Goal: Complete application form

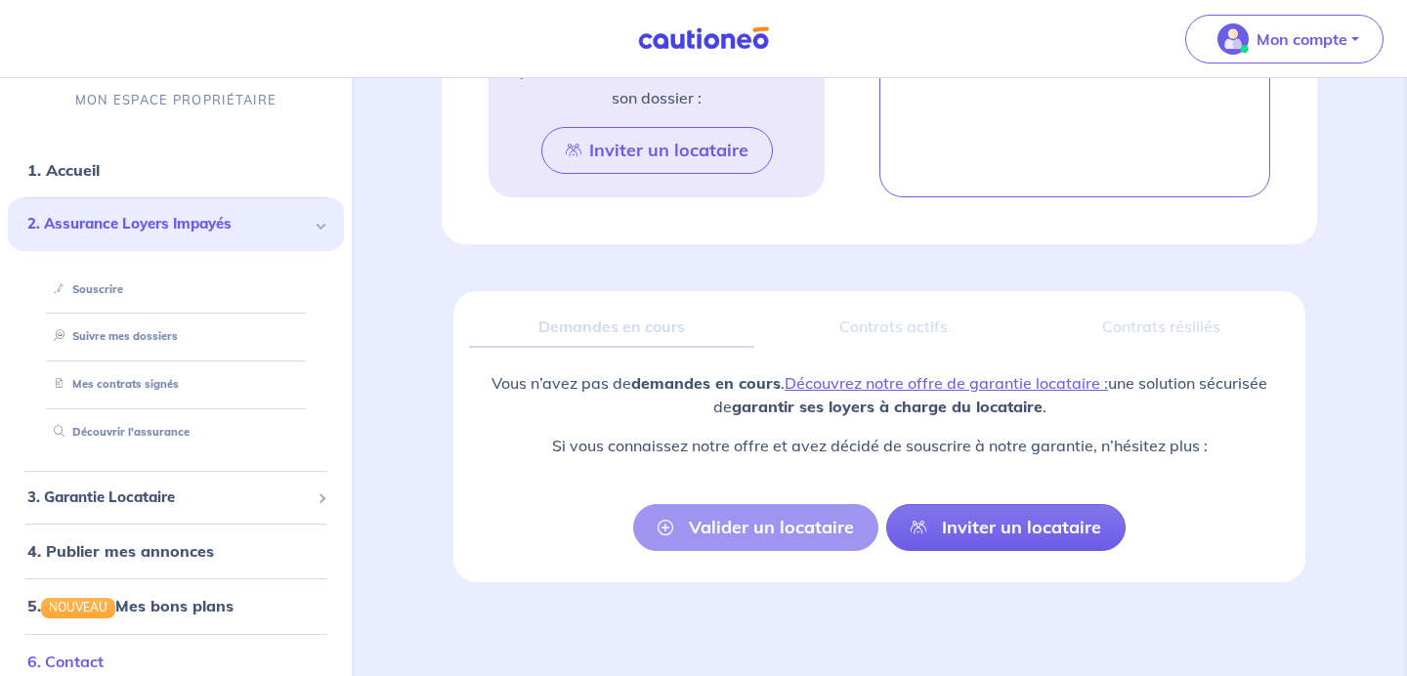
click at [104, 652] on link "6. Contact" at bounding box center [65, 662] width 76 height 20
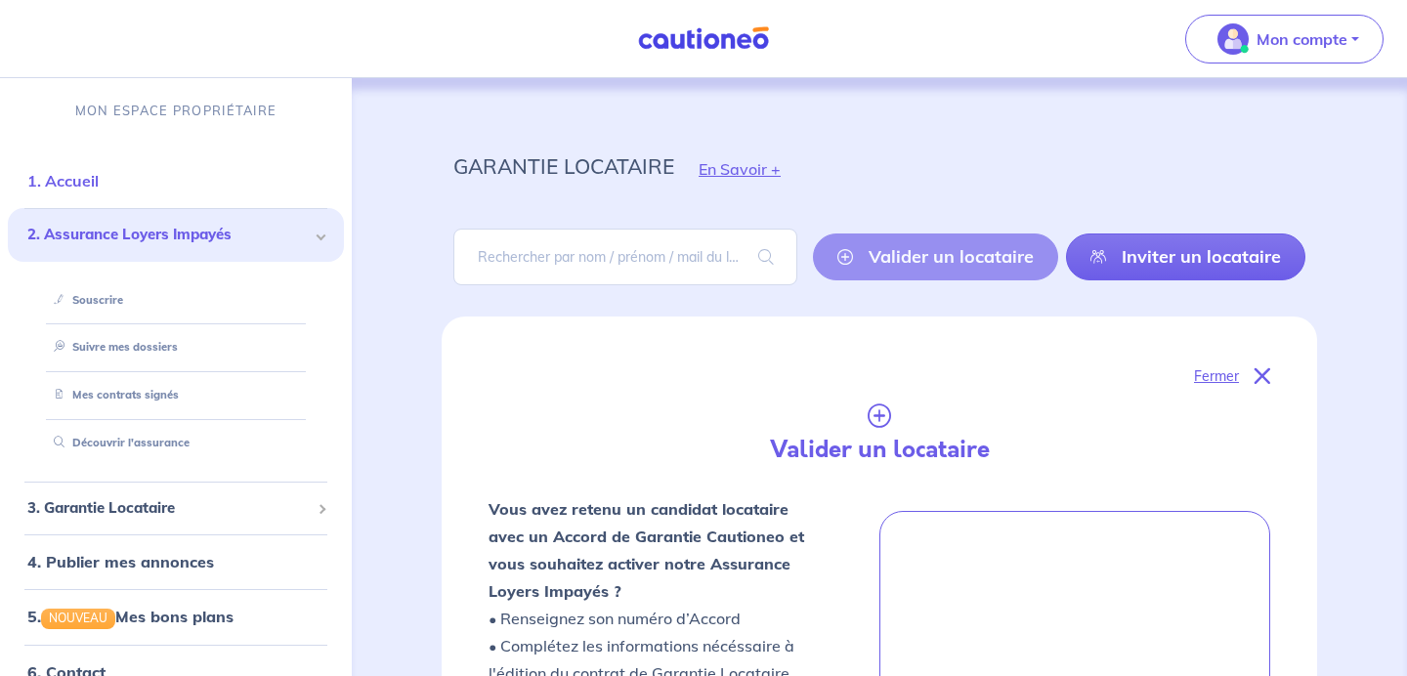
click at [78, 180] on link "1. Accueil" at bounding box center [62, 181] width 71 height 20
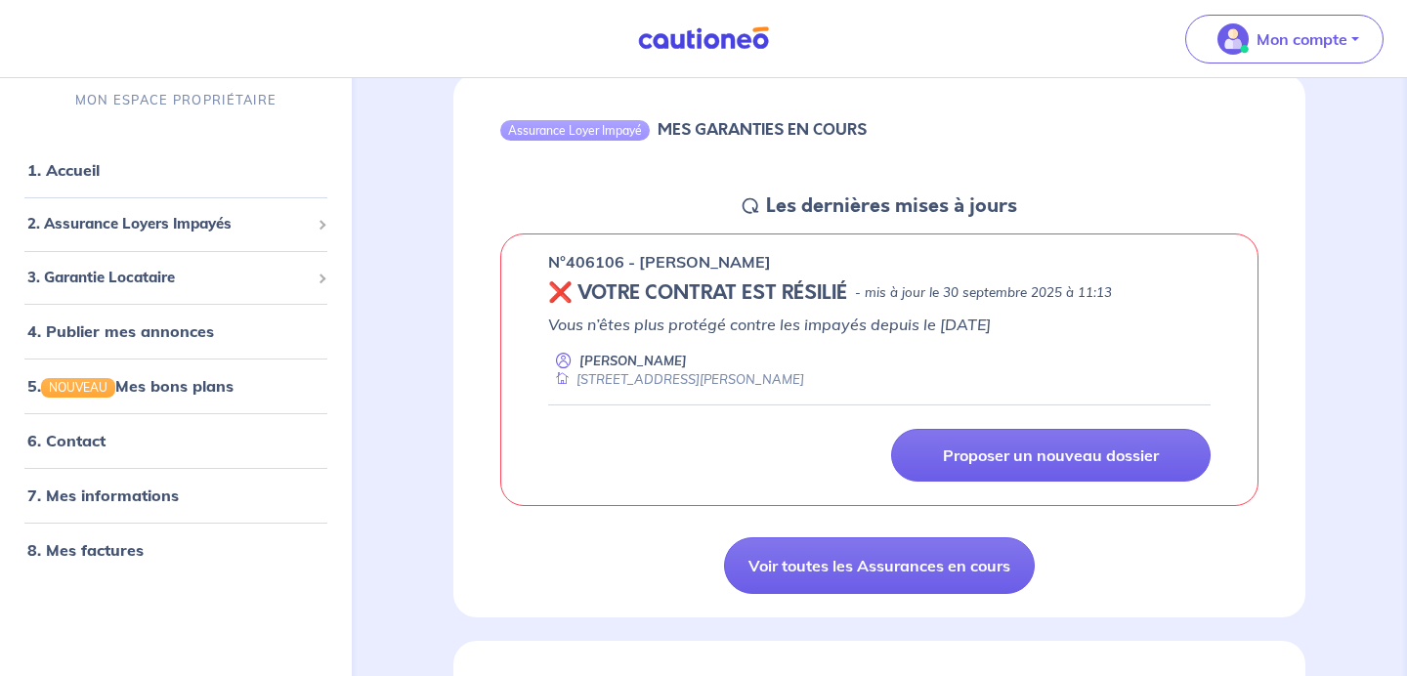
scroll to position [195, 0]
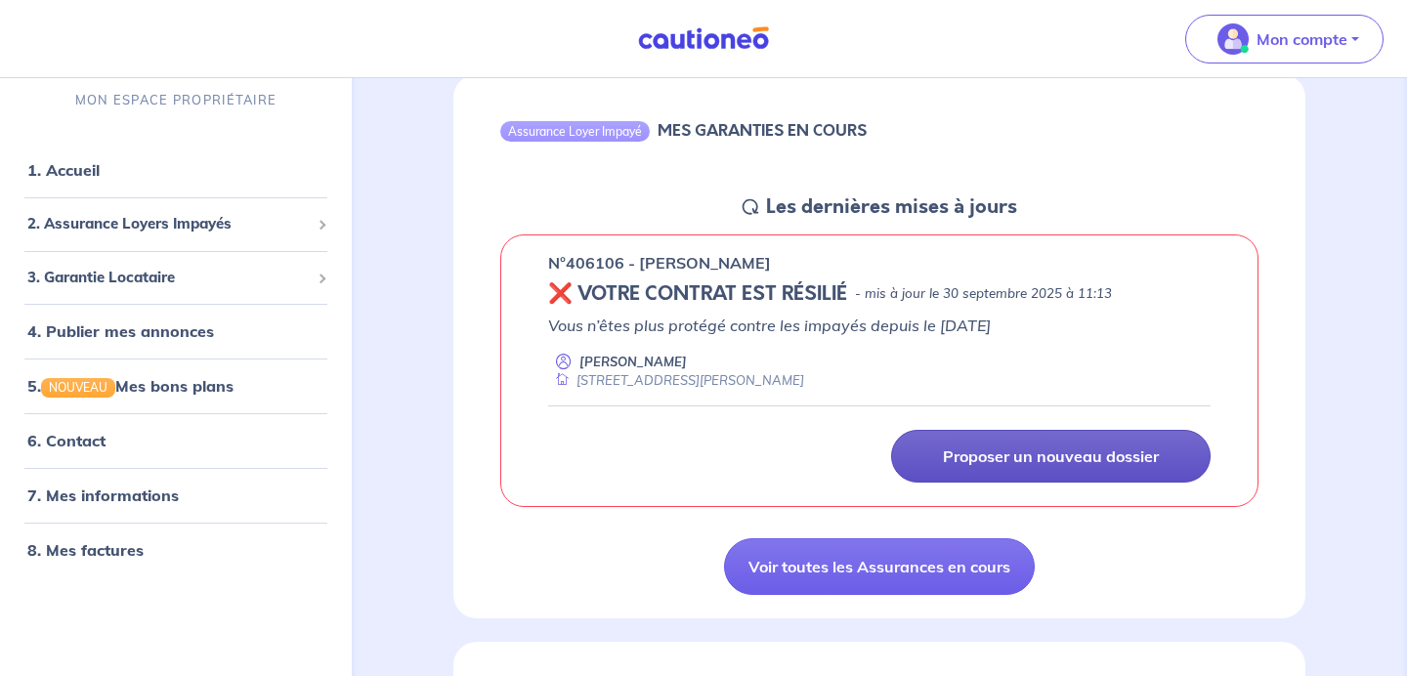
click at [968, 449] on p "Proposer un nouveau dossier" at bounding box center [1051, 457] width 216 height 20
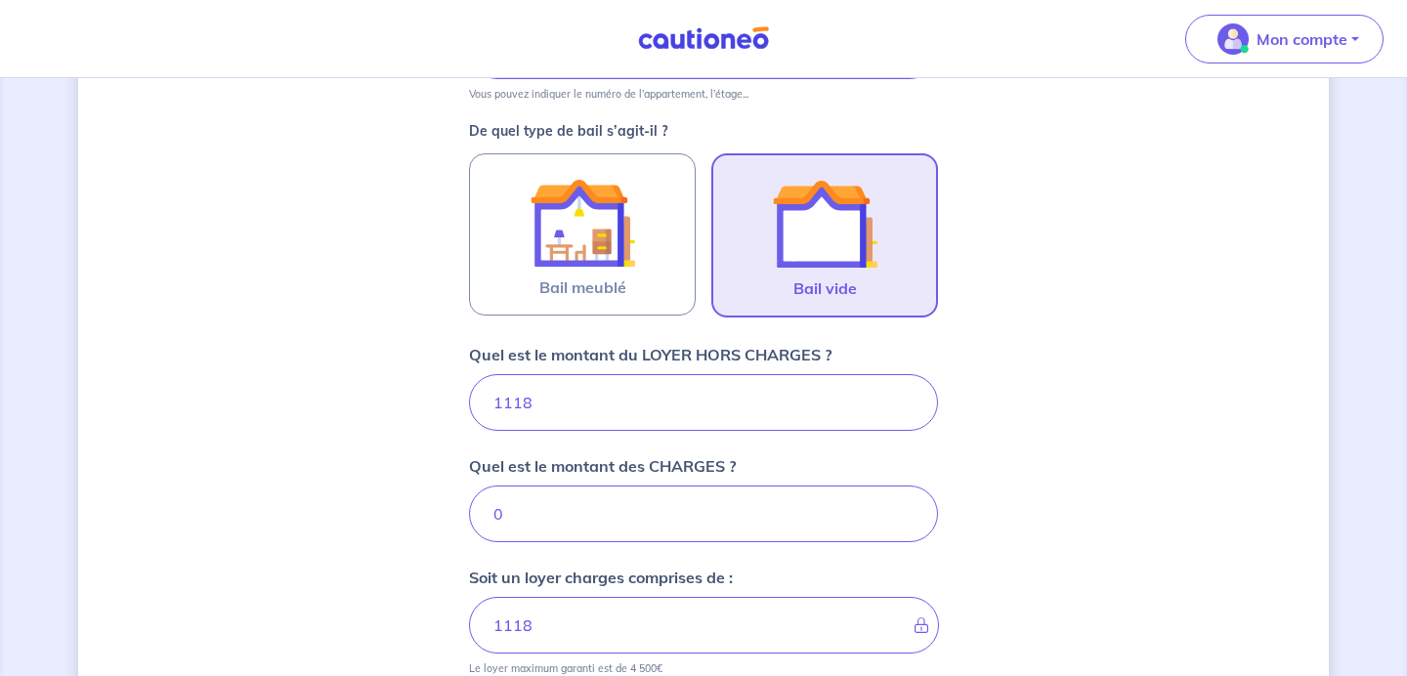
scroll to position [543, 0]
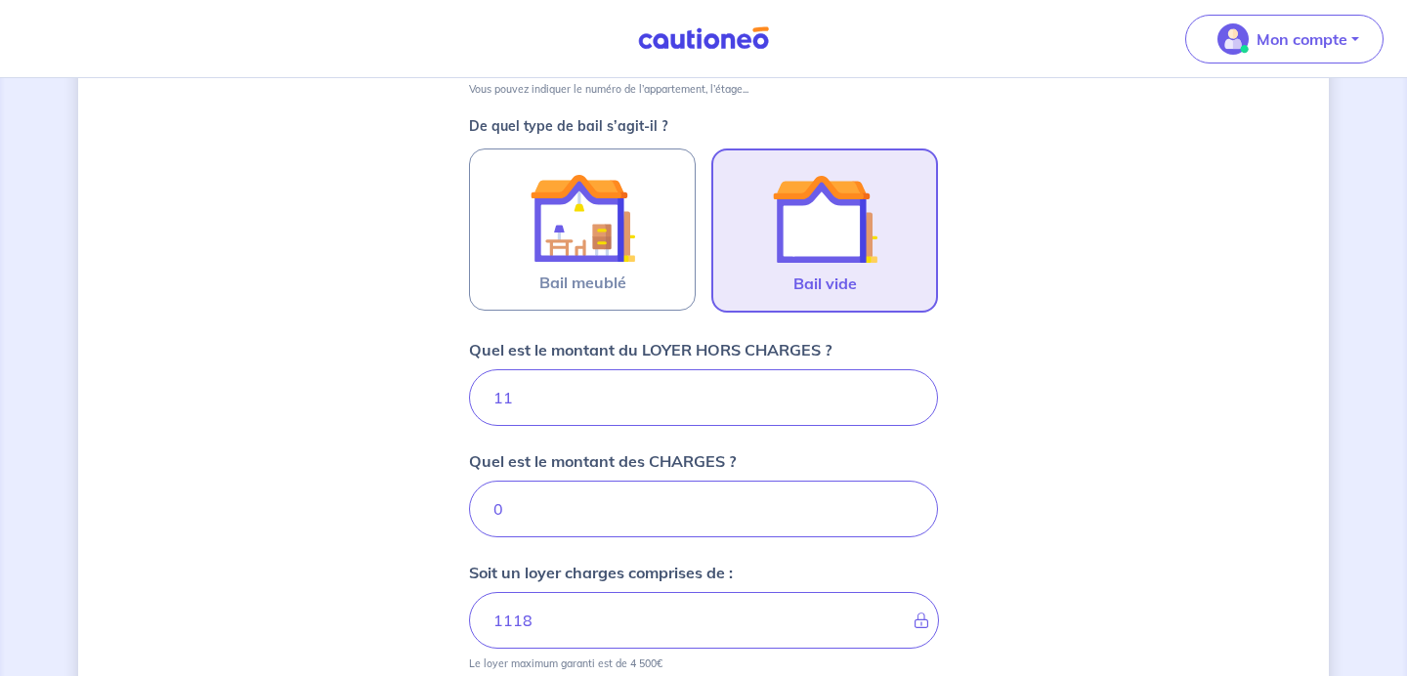
type input "1"
type input "1390"
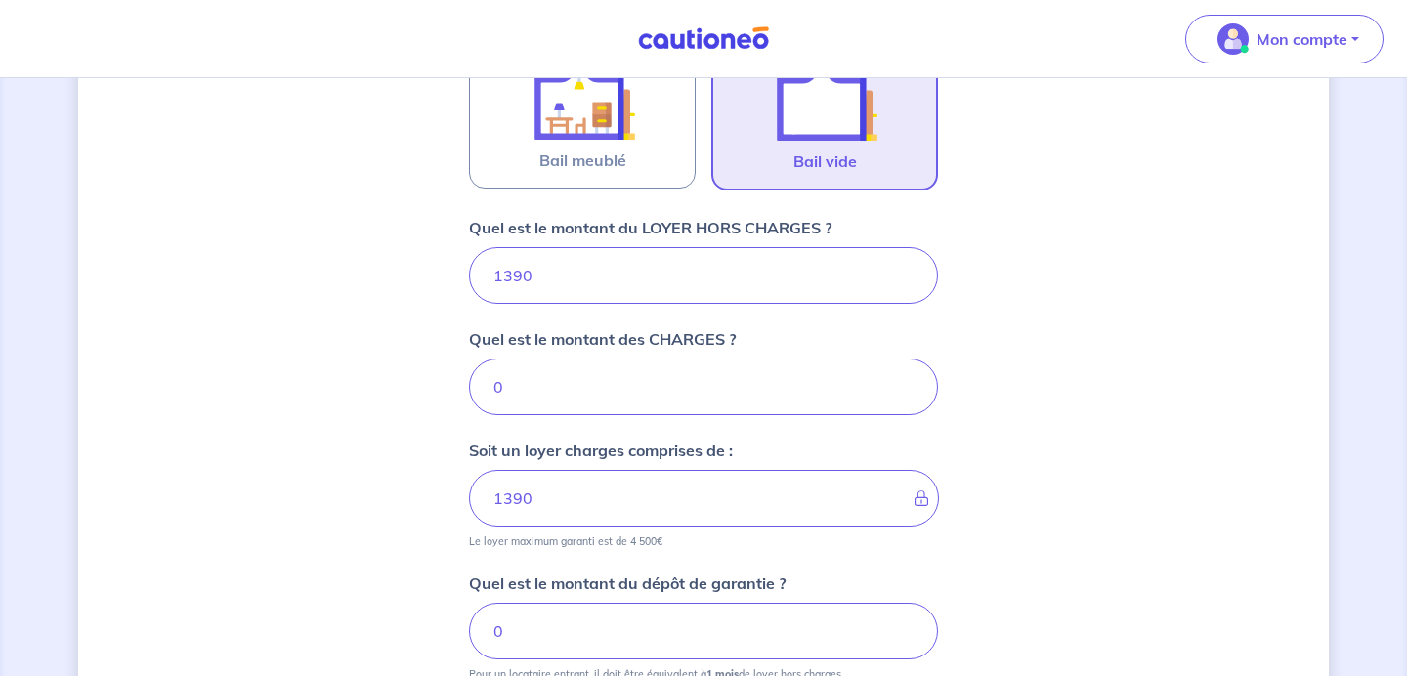
scroll to position [662, 0]
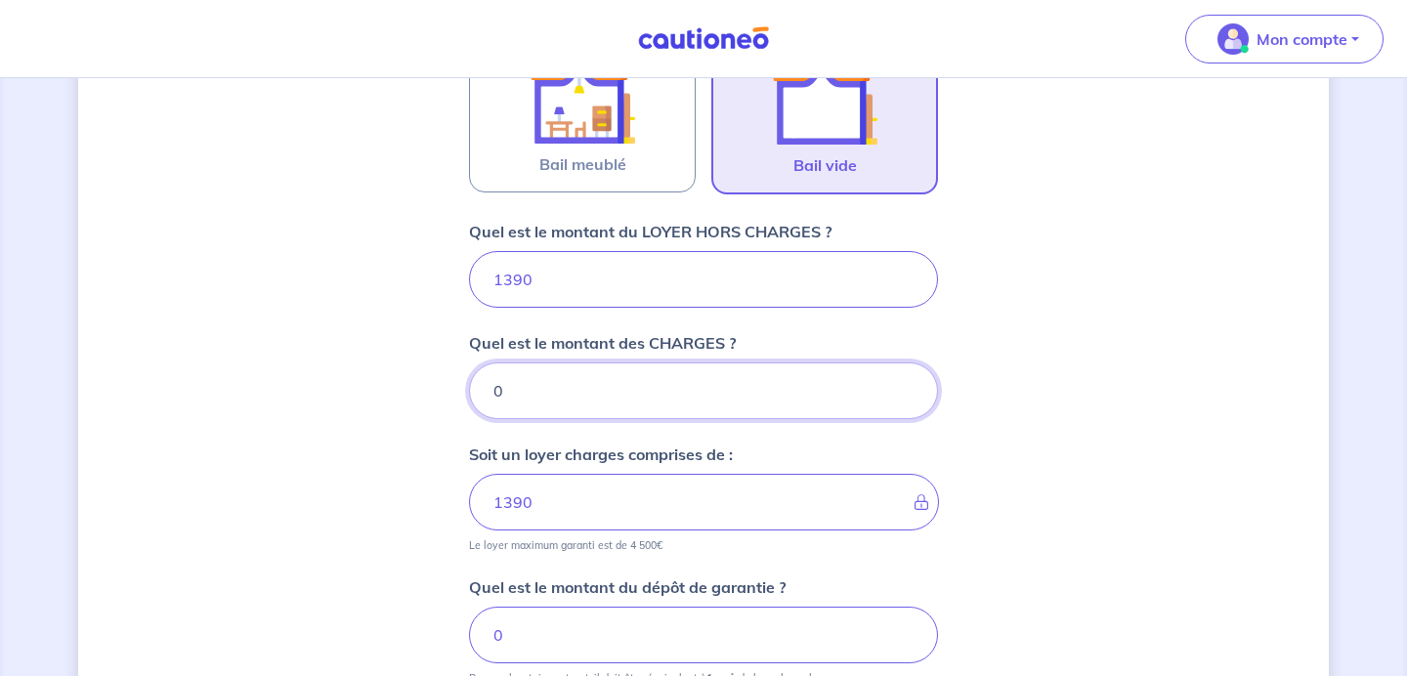
click at [672, 398] on input "0" at bounding box center [703, 391] width 469 height 57
click at [581, 291] on input "1390" at bounding box center [703, 279] width 469 height 57
type input "13"
type input "1300"
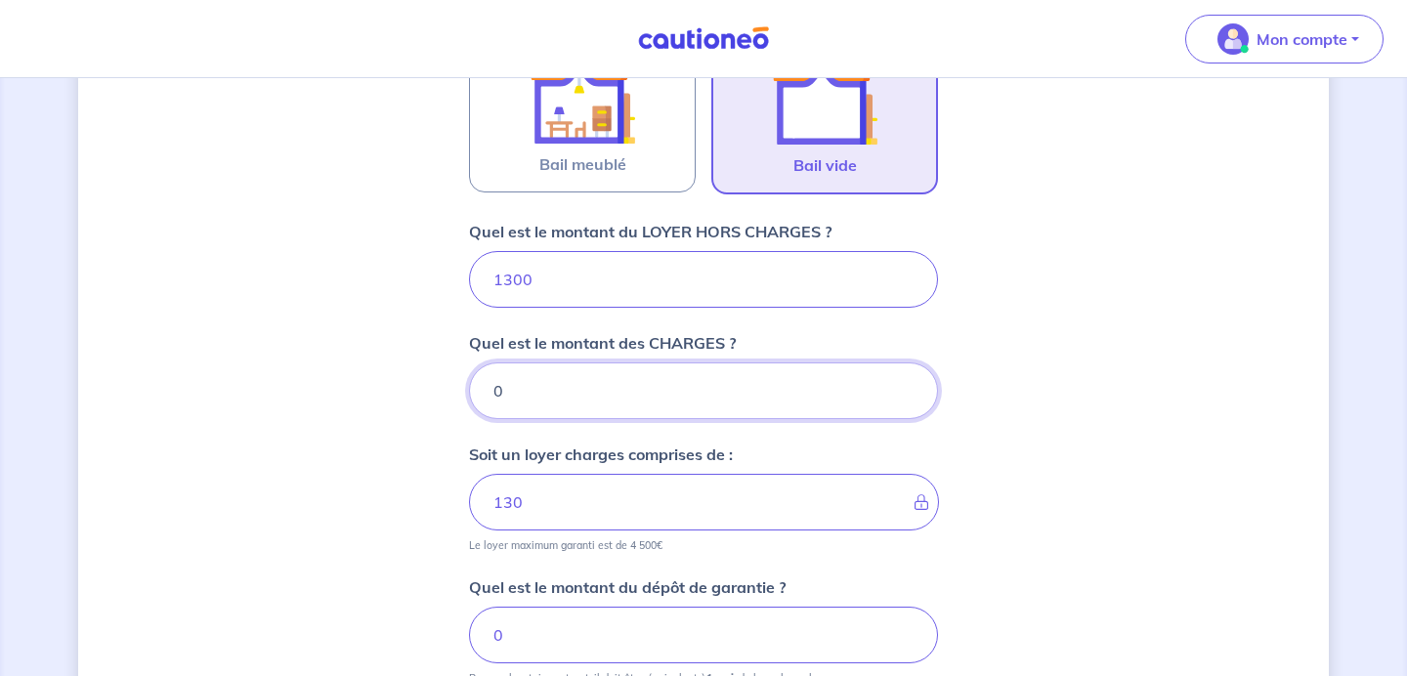
type input "1300"
type input "90"
type input "1390"
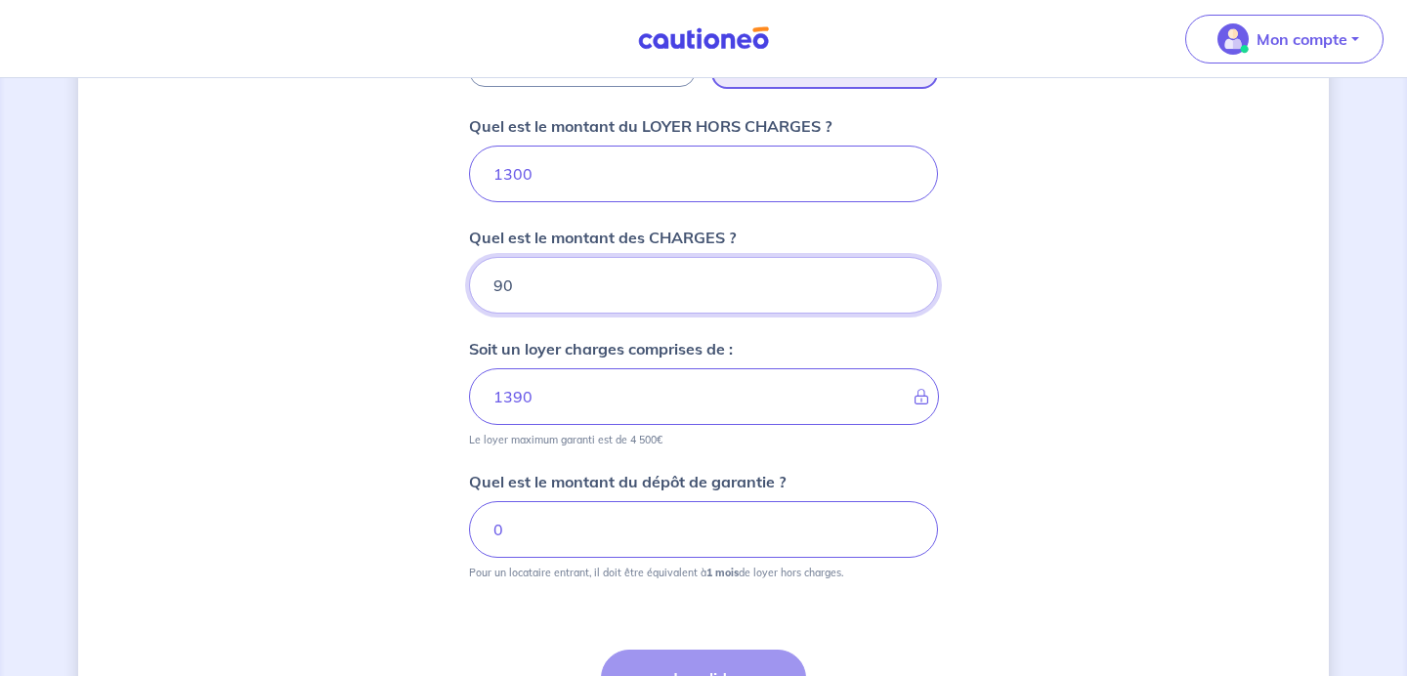
scroll to position [790, 0]
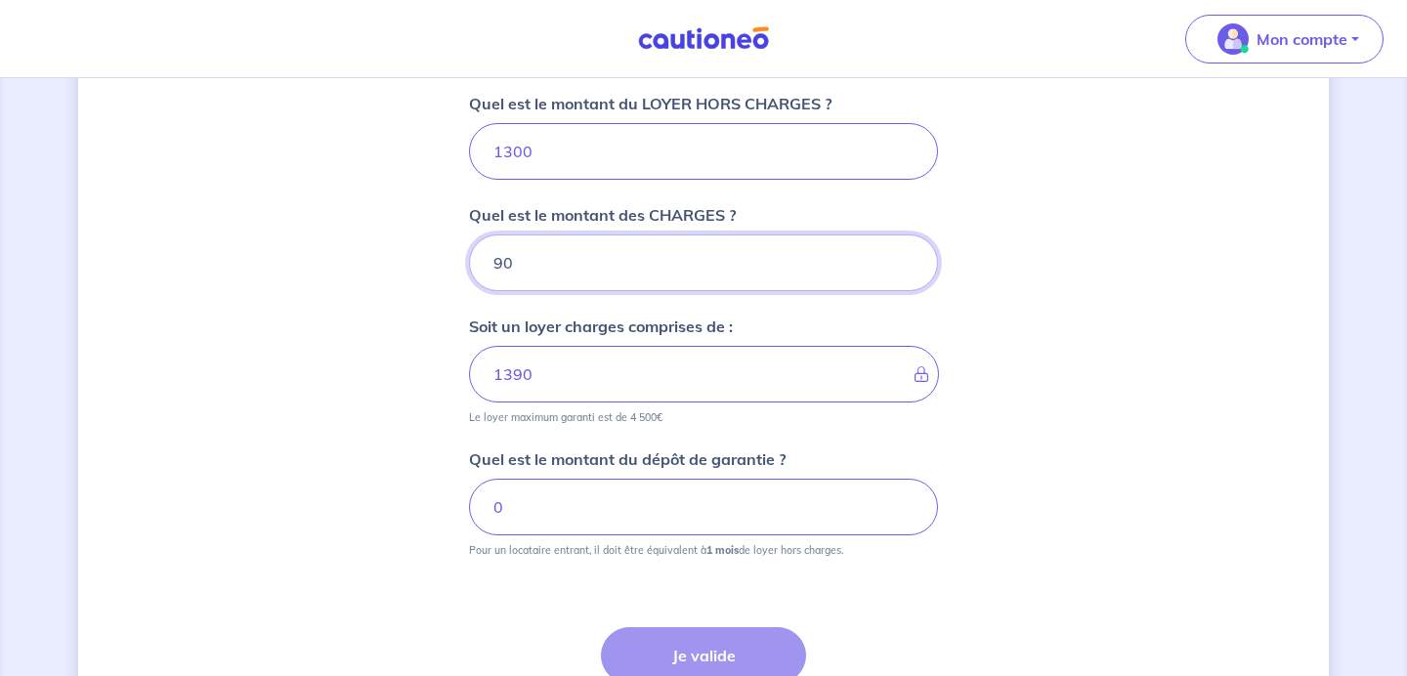
type input "90"
click at [652, 500] on input "0" at bounding box center [703, 507] width 469 height 57
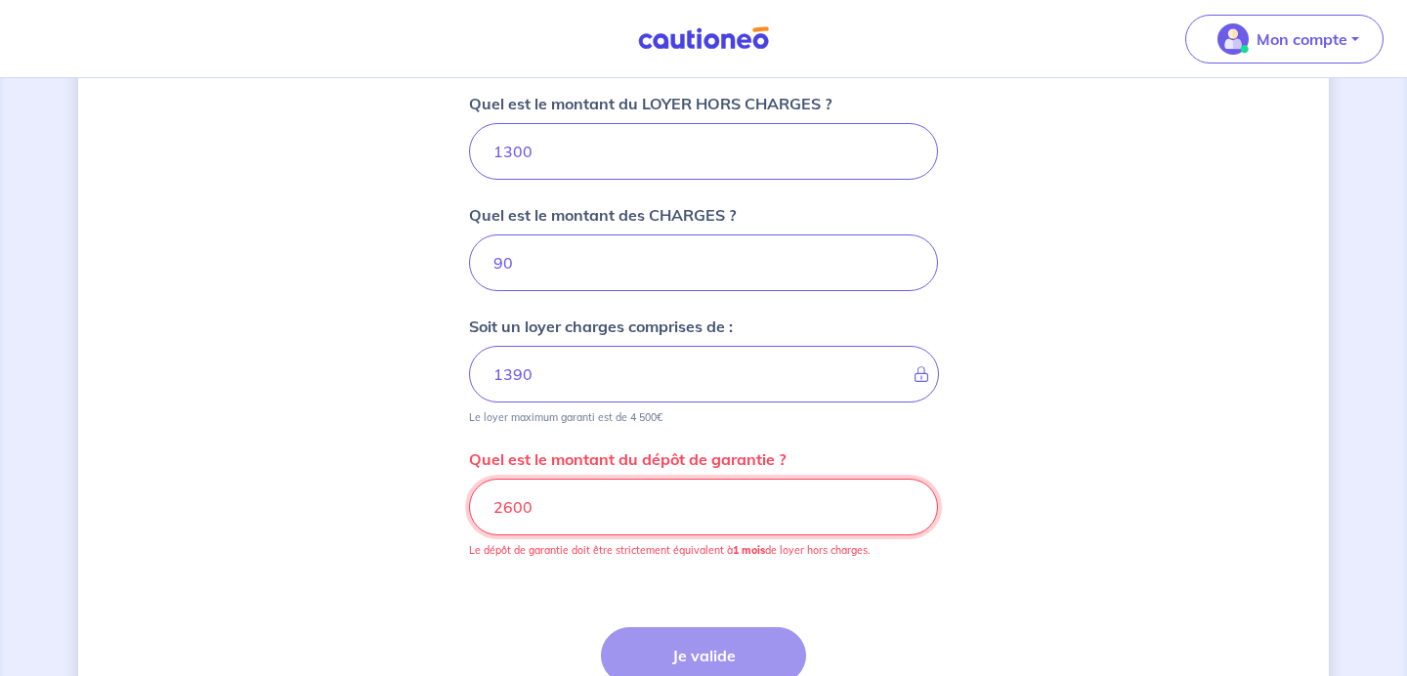
type input "2600"
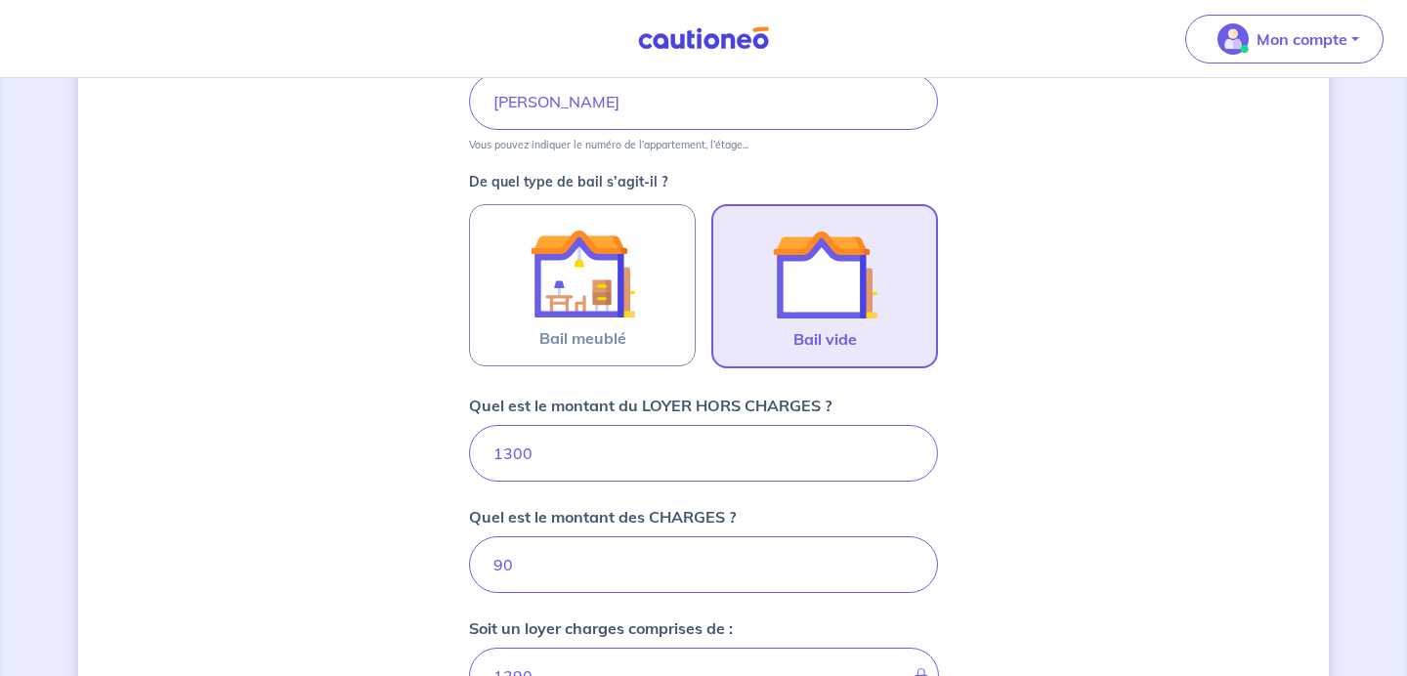
scroll to position [485, 0]
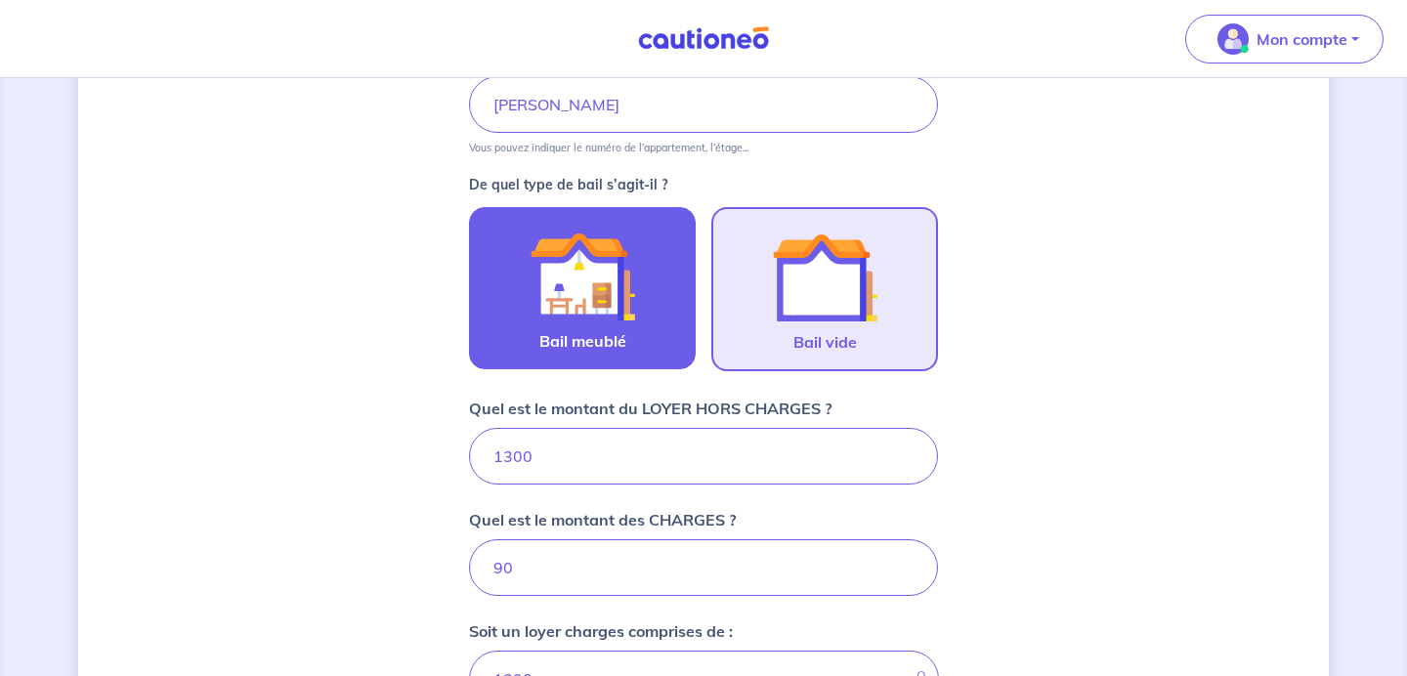
click at [621, 309] on img at bounding box center [583, 277] width 106 height 106
click at [0, 0] on input "Bail meublé" at bounding box center [0, 0] width 0 height 0
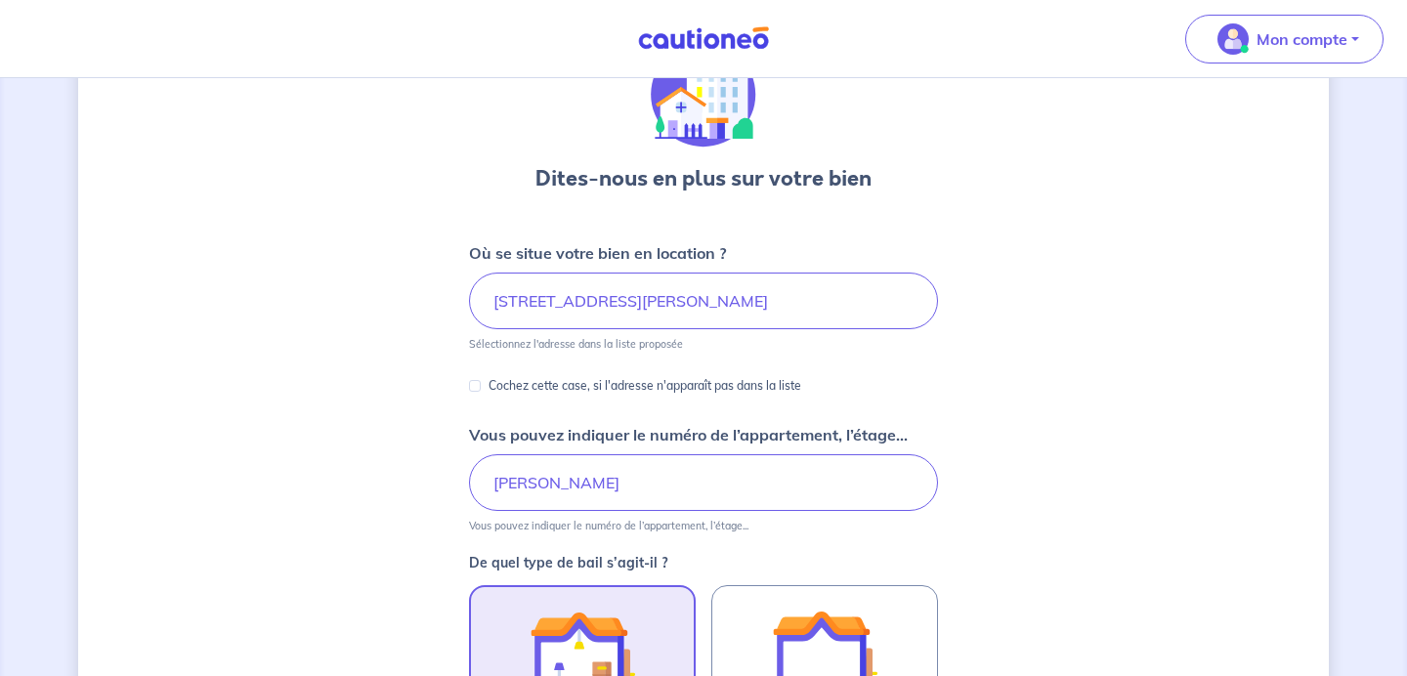
scroll to position [104, 0]
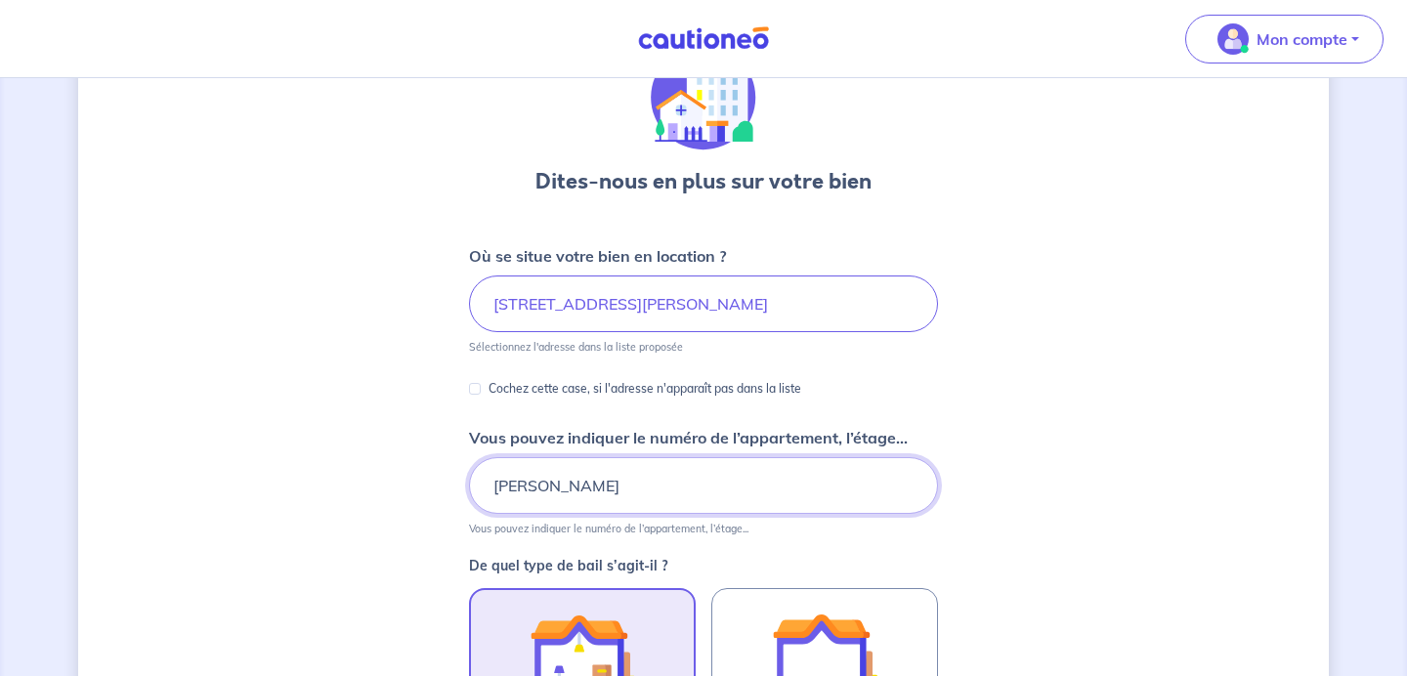
click at [613, 486] on input "[PERSON_NAME]" at bounding box center [703, 485] width 469 height 57
type input "etage 1er"
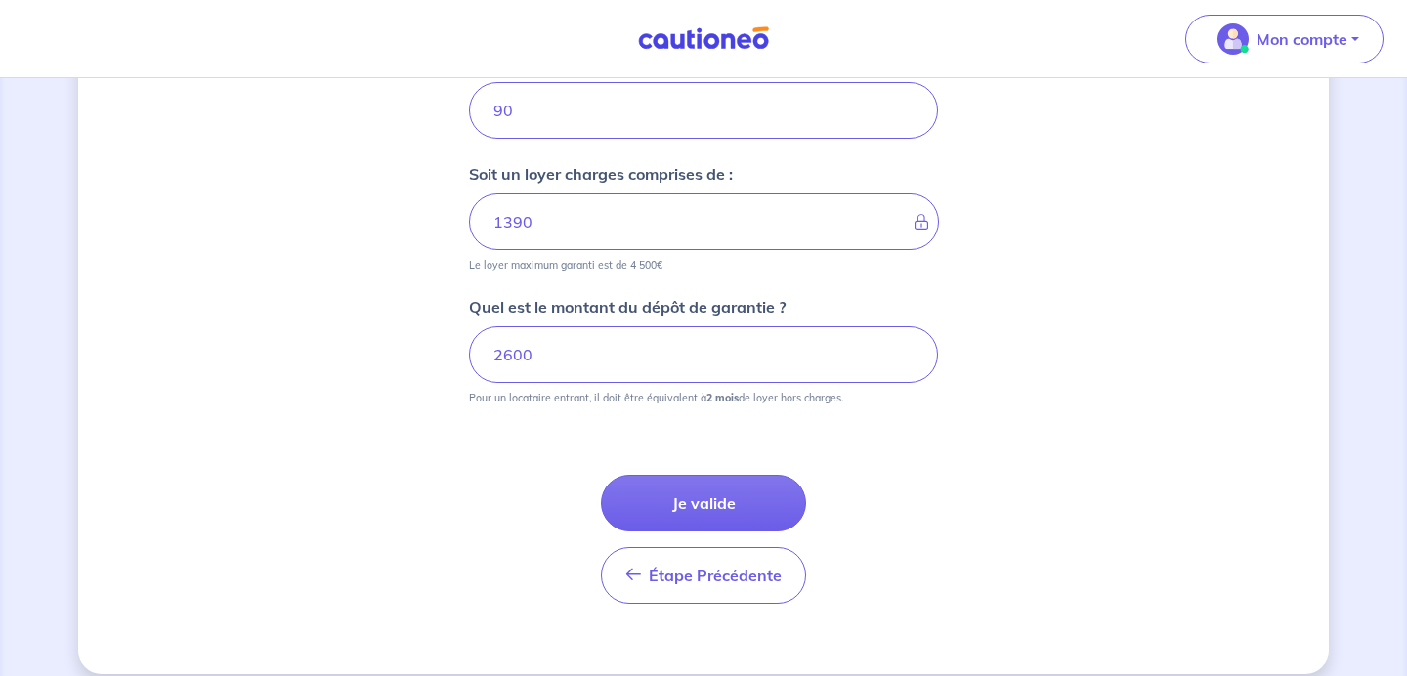
scroll to position [964, 0]
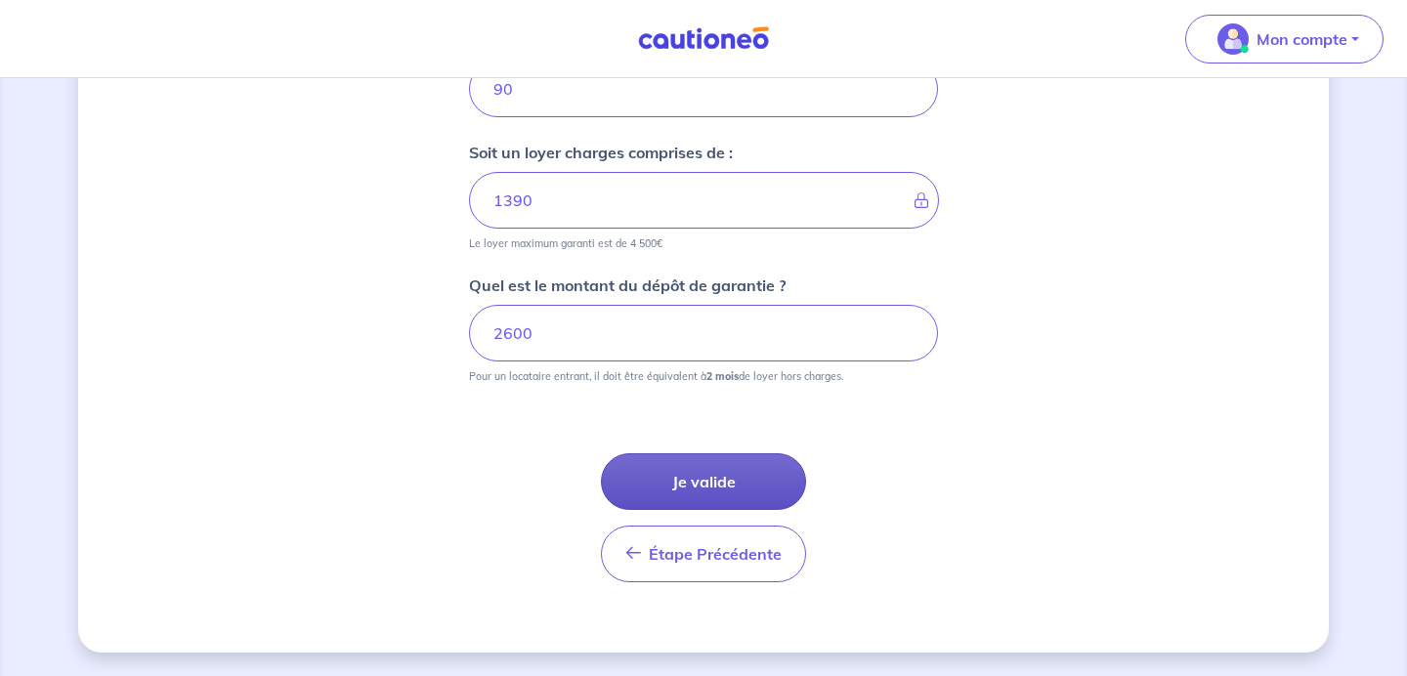
click at [743, 493] on button "Je valide" at bounding box center [703, 481] width 205 height 57
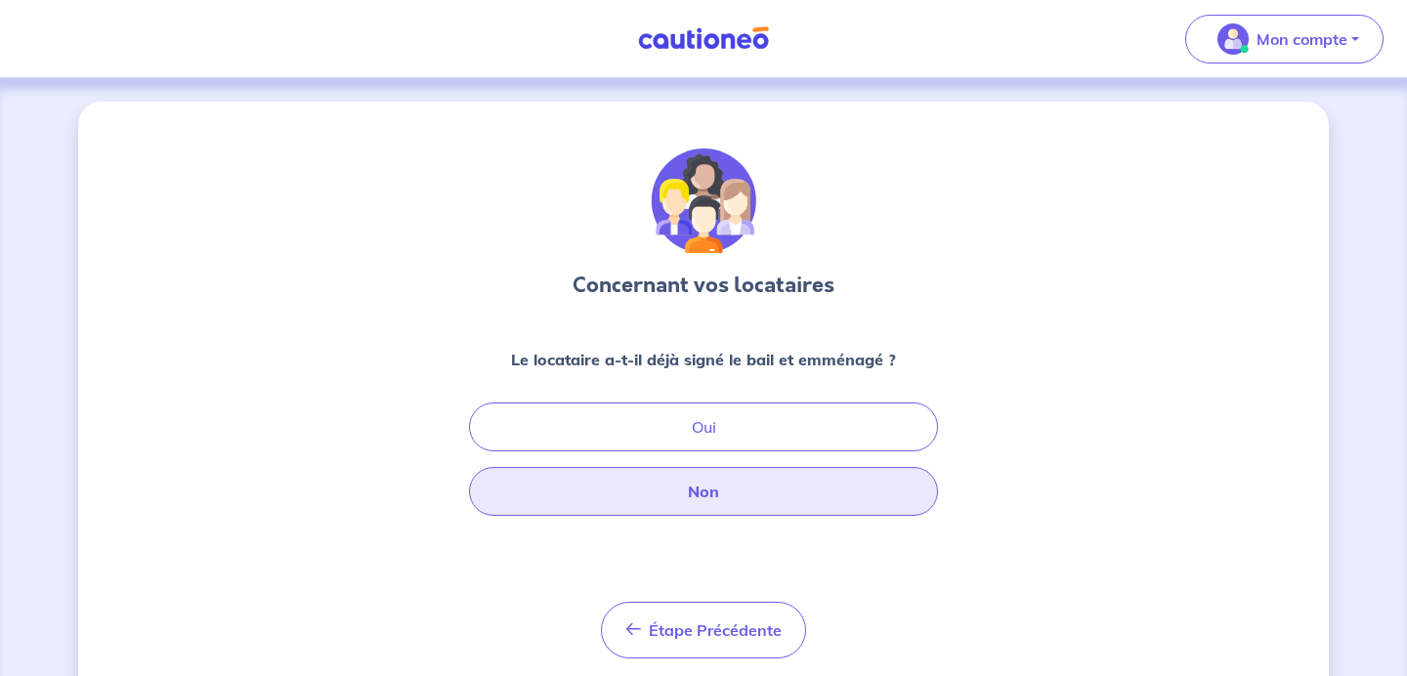
click at [737, 489] on button "Non" at bounding box center [703, 491] width 469 height 49
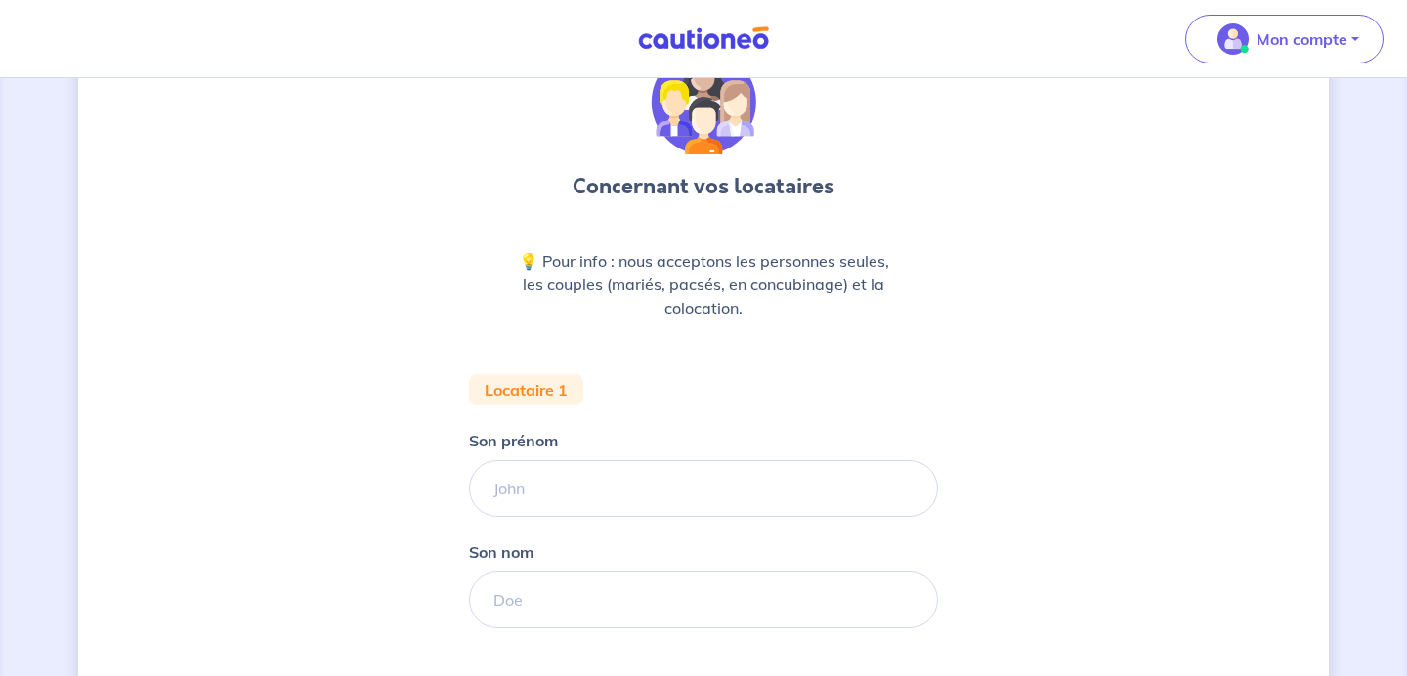
scroll to position [128, 0]
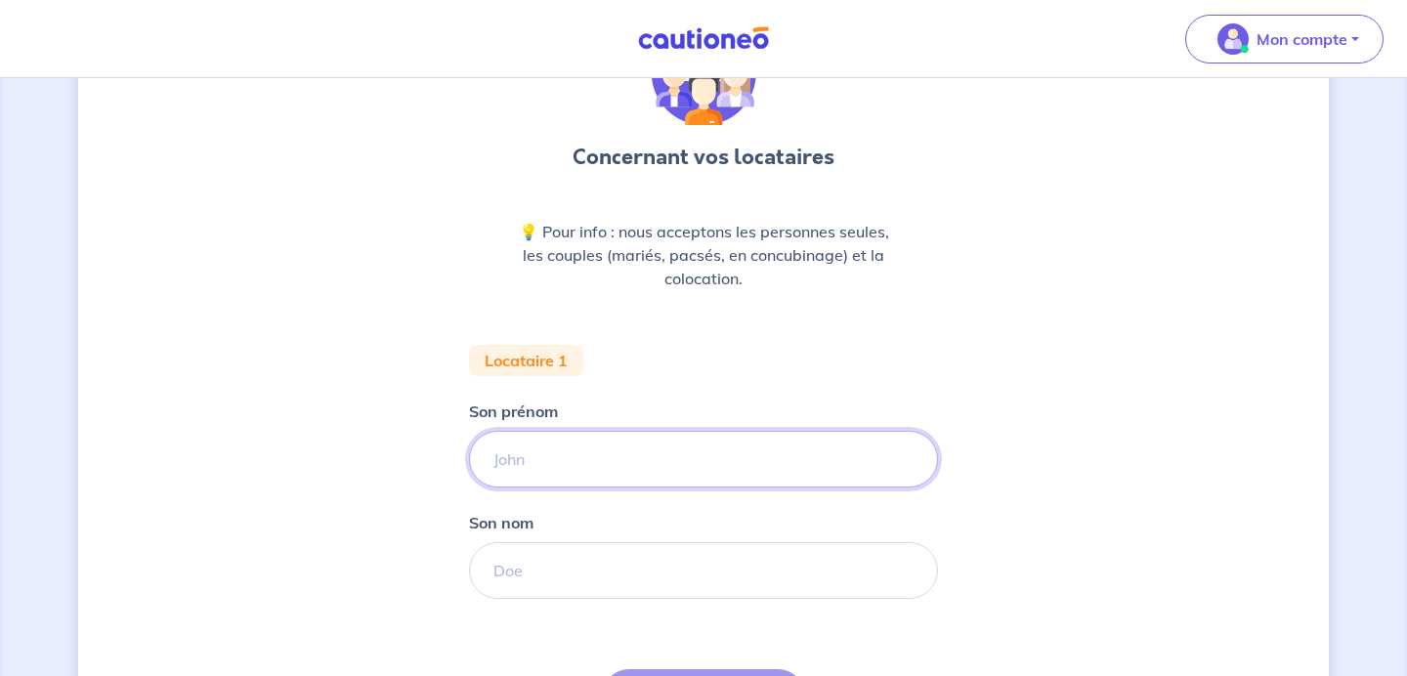
click at [611, 474] on input "Son prénom" at bounding box center [703, 459] width 469 height 57
type input "renima"
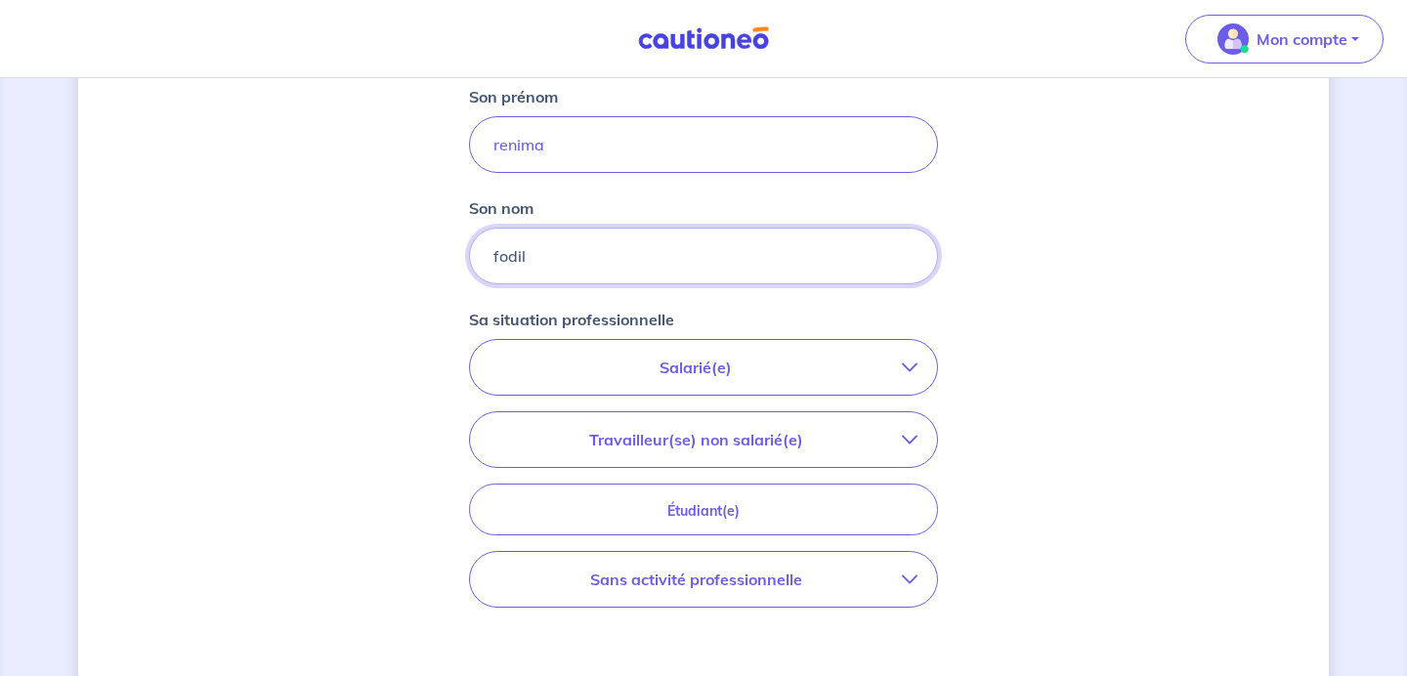
scroll to position [445, 0]
type input "fodil"
click at [702, 370] on p "Salarié(e)" at bounding box center [696, 365] width 412 height 23
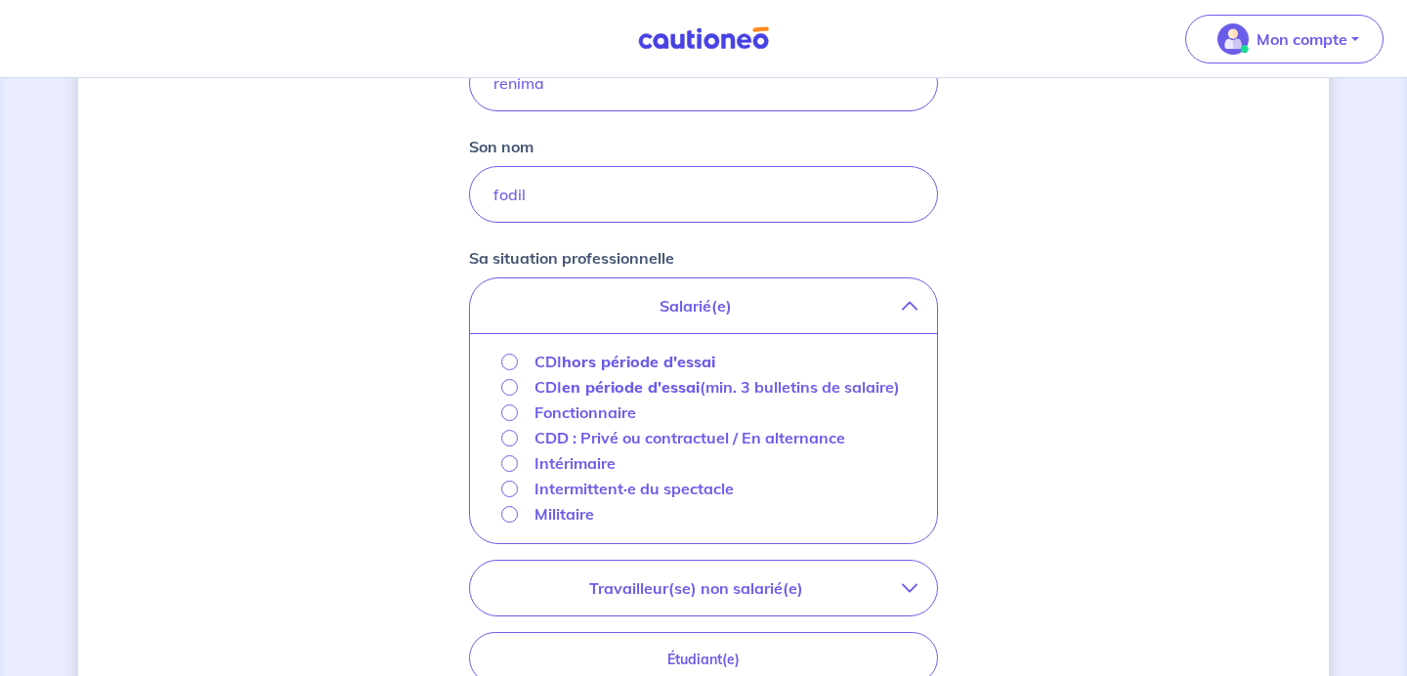
scroll to position [509, 0]
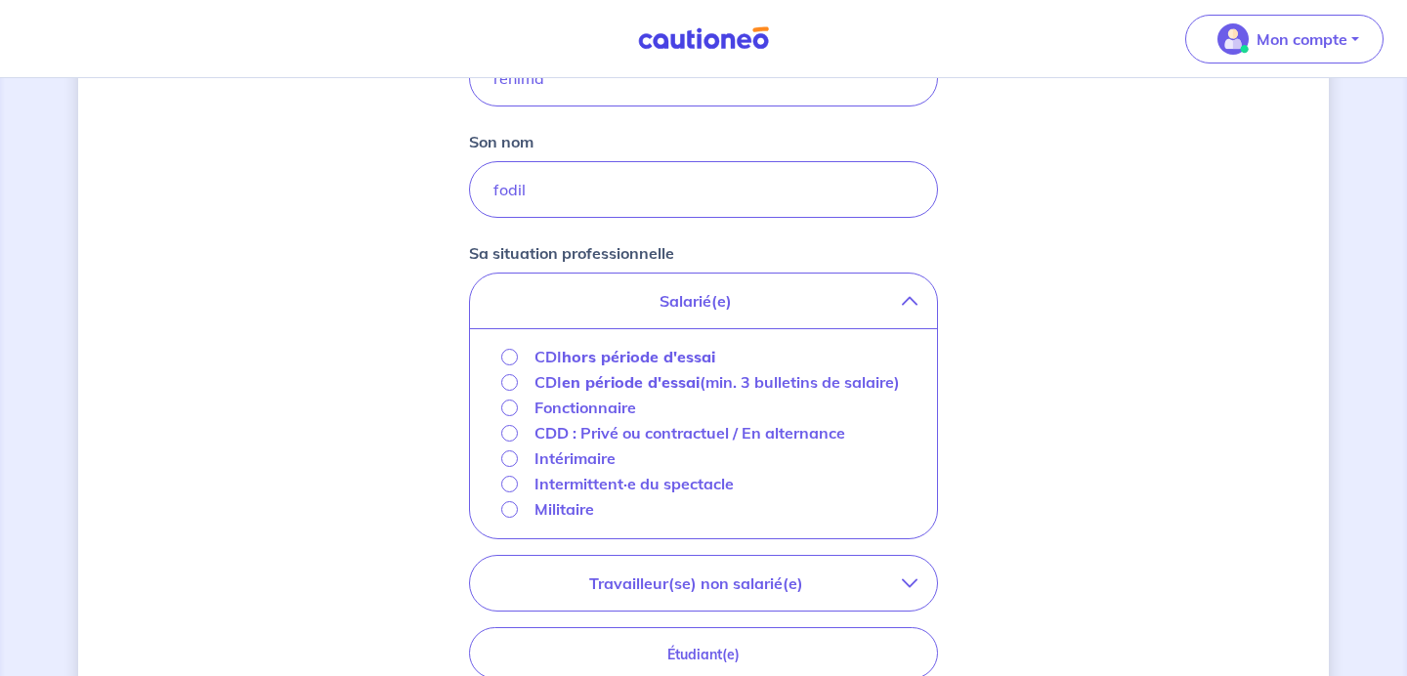
click at [596, 419] on p "Fonctionnaire" at bounding box center [586, 407] width 102 height 23
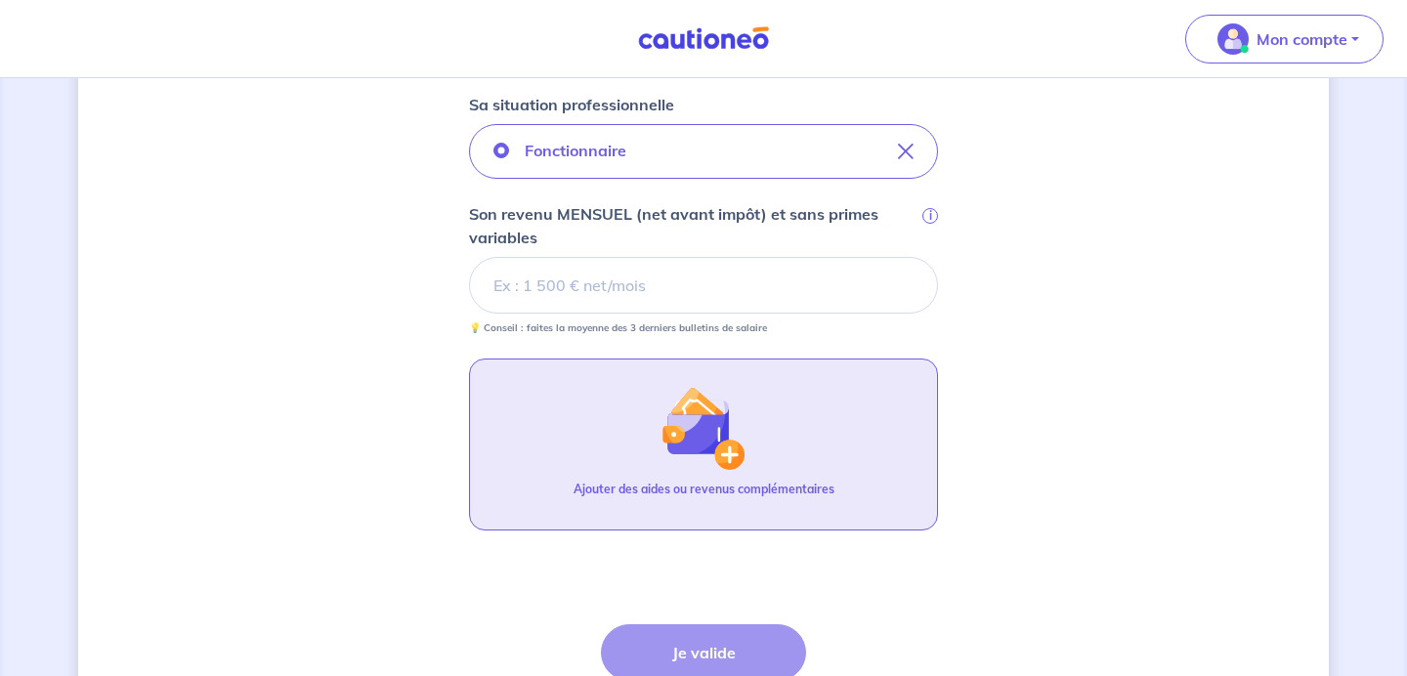
scroll to position [623, 0]
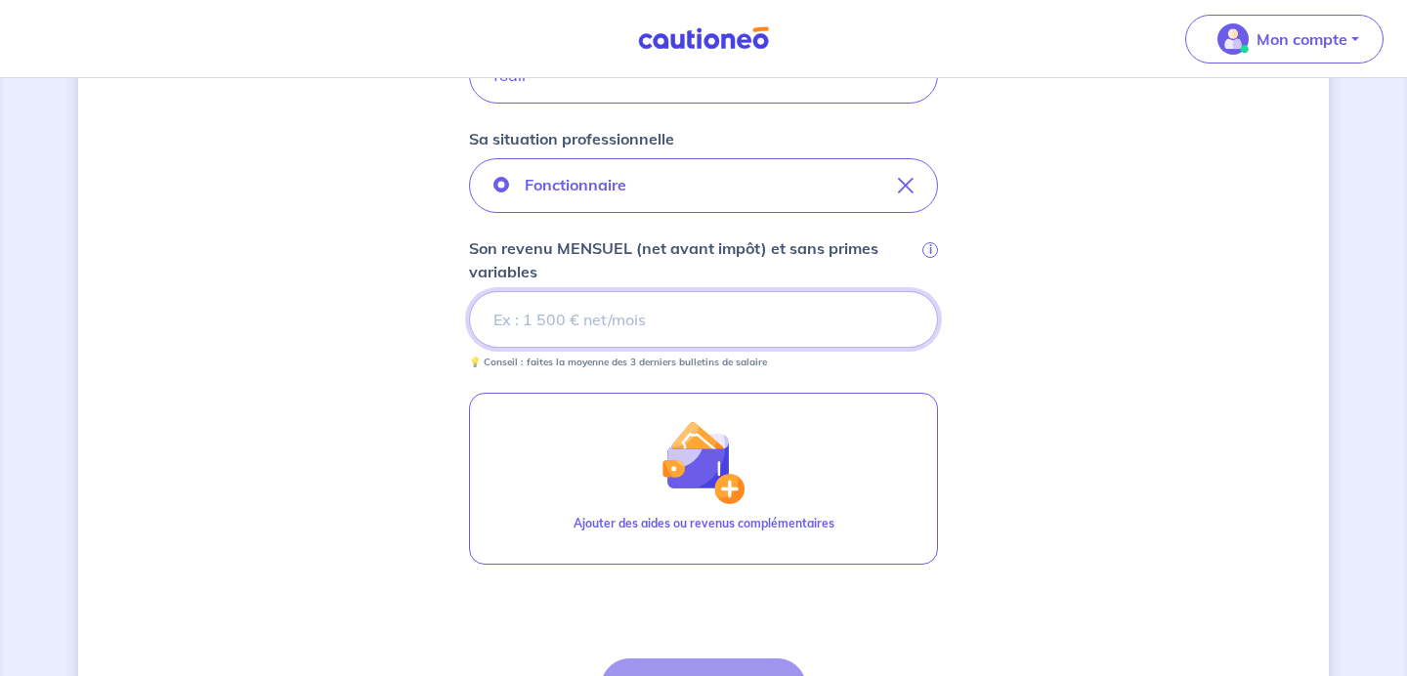
click at [736, 316] on input "Son revenu MENSUEL (net avant impôt) et sans primes variables i" at bounding box center [703, 319] width 469 height 57
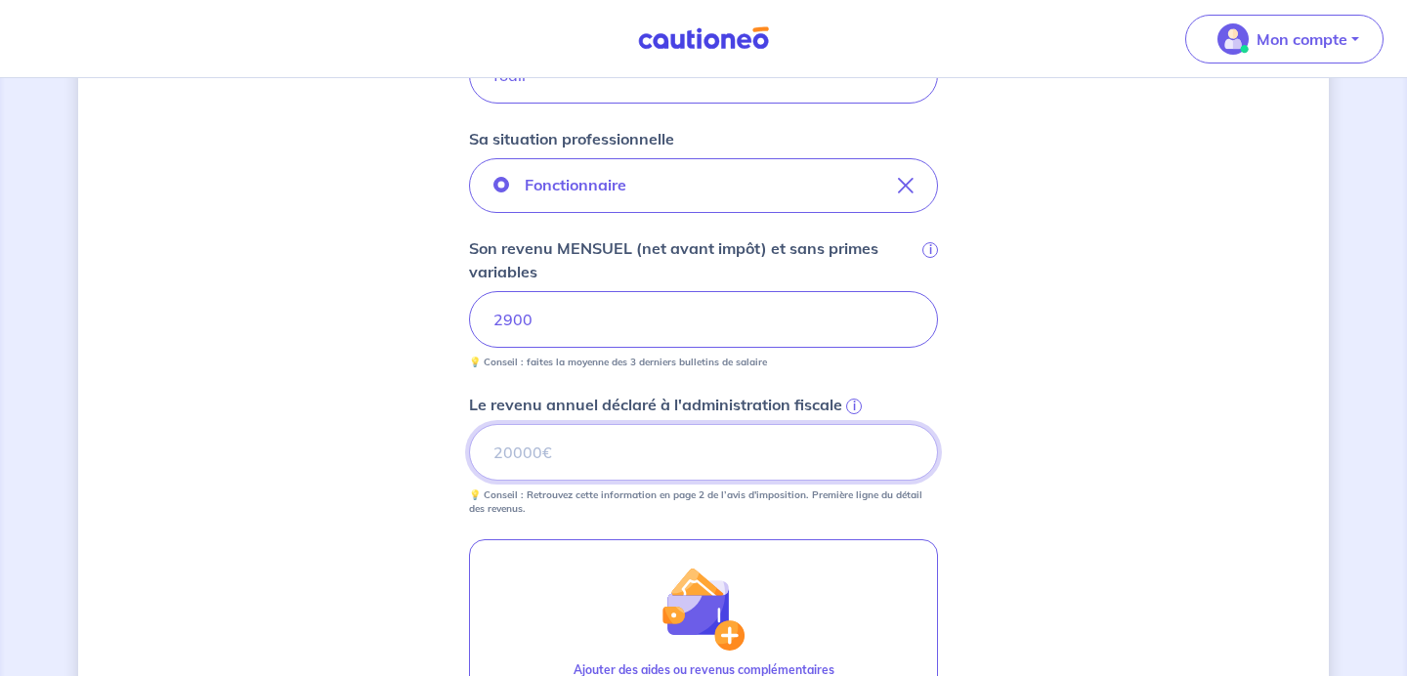
click at [724, 464] on input "Le revenu annuel déclaré à l'administration fiscale i" at bounding box center [703, 452] width 469 height 57
type input "22000"
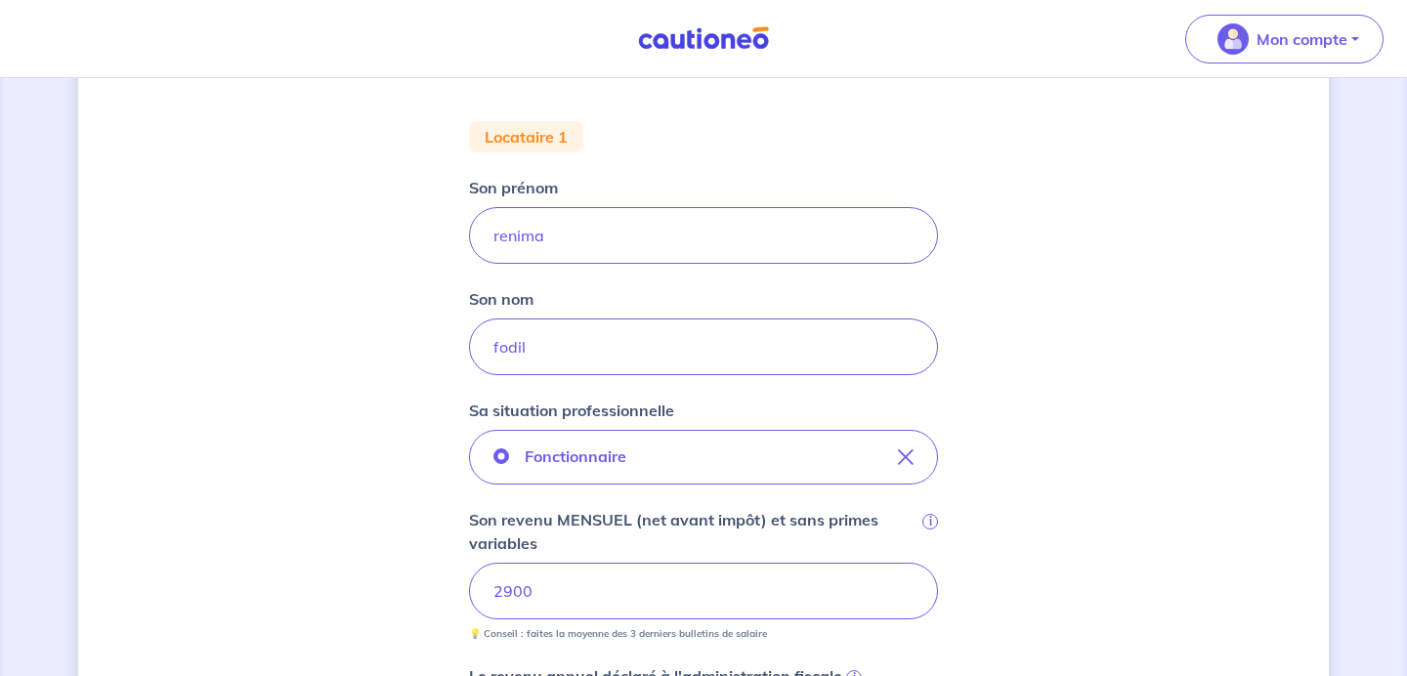
scroll to position [675, 0]
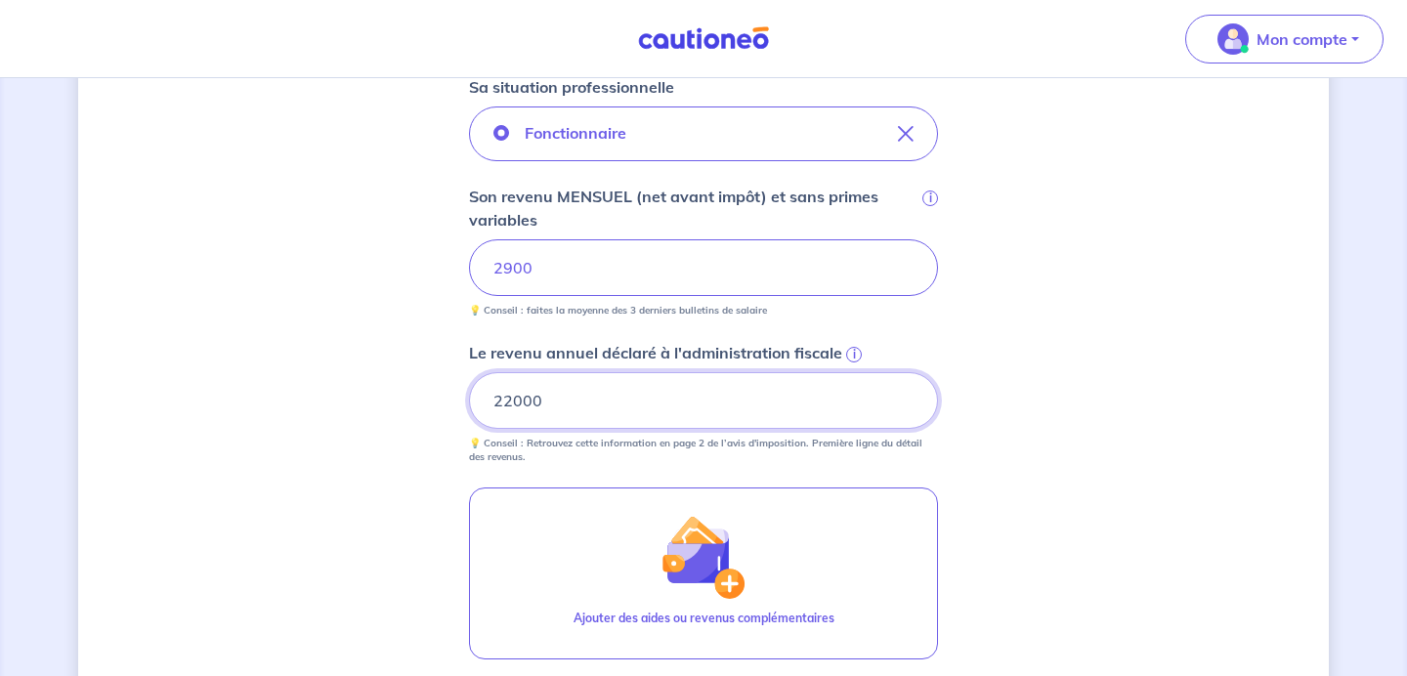
click at [570, 408] on input "22000" at bounding box center [703, 400] width 469 height 57
type input "22315"
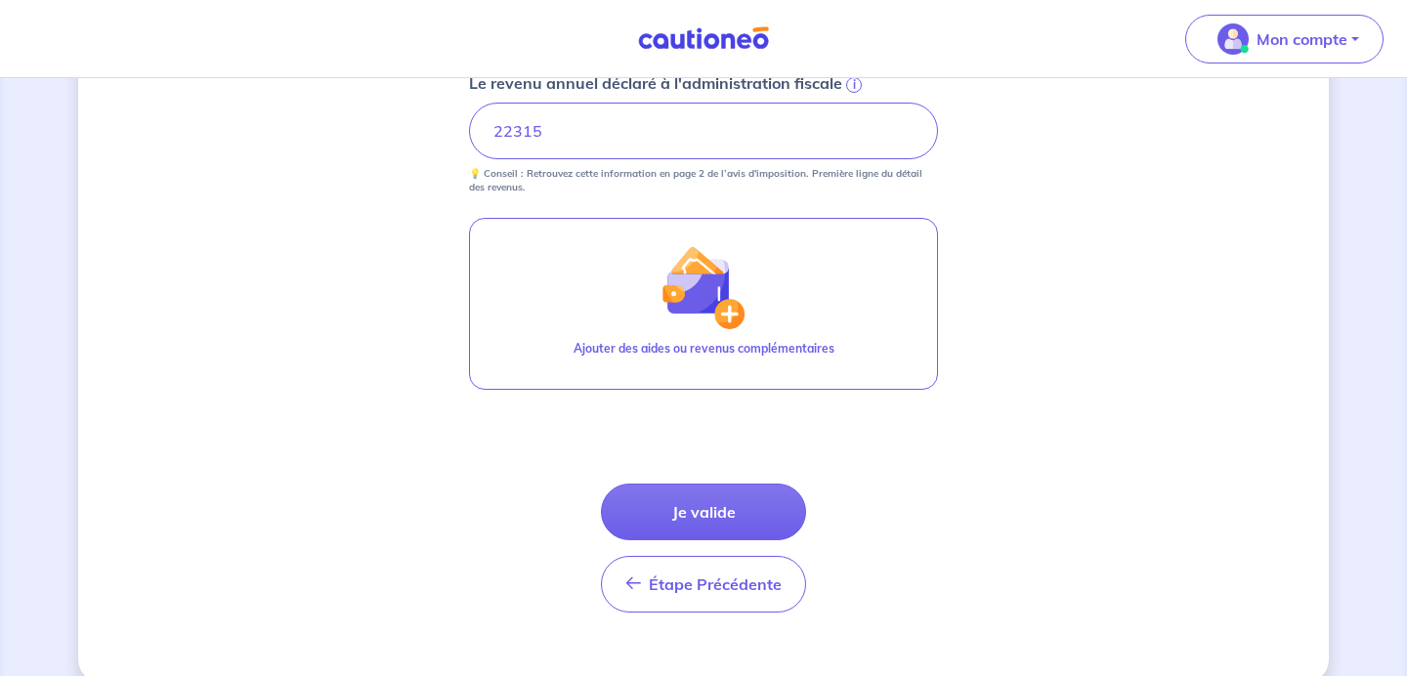
scroll to position [949, 0]
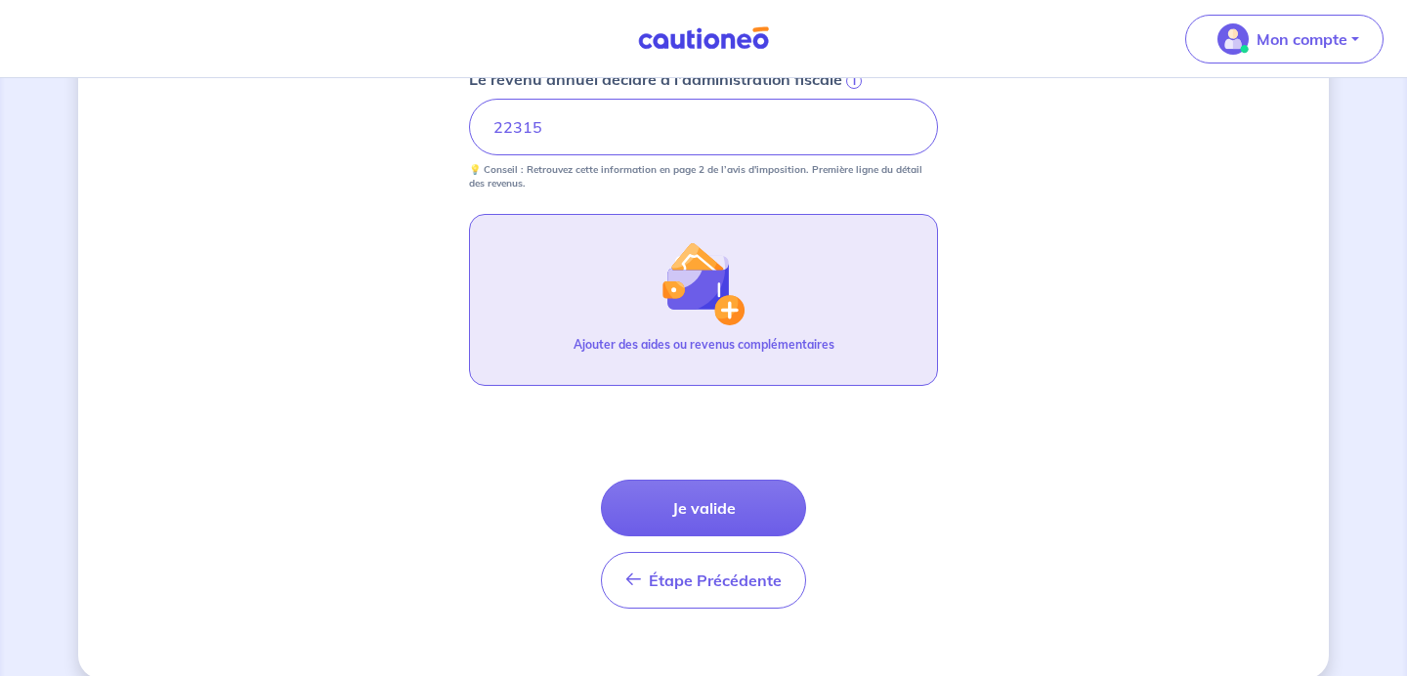
click at [693, 342] on p "Ajouter des aides ou revenus complémentaires" at bounding box center [704, 345] width 261 height 18
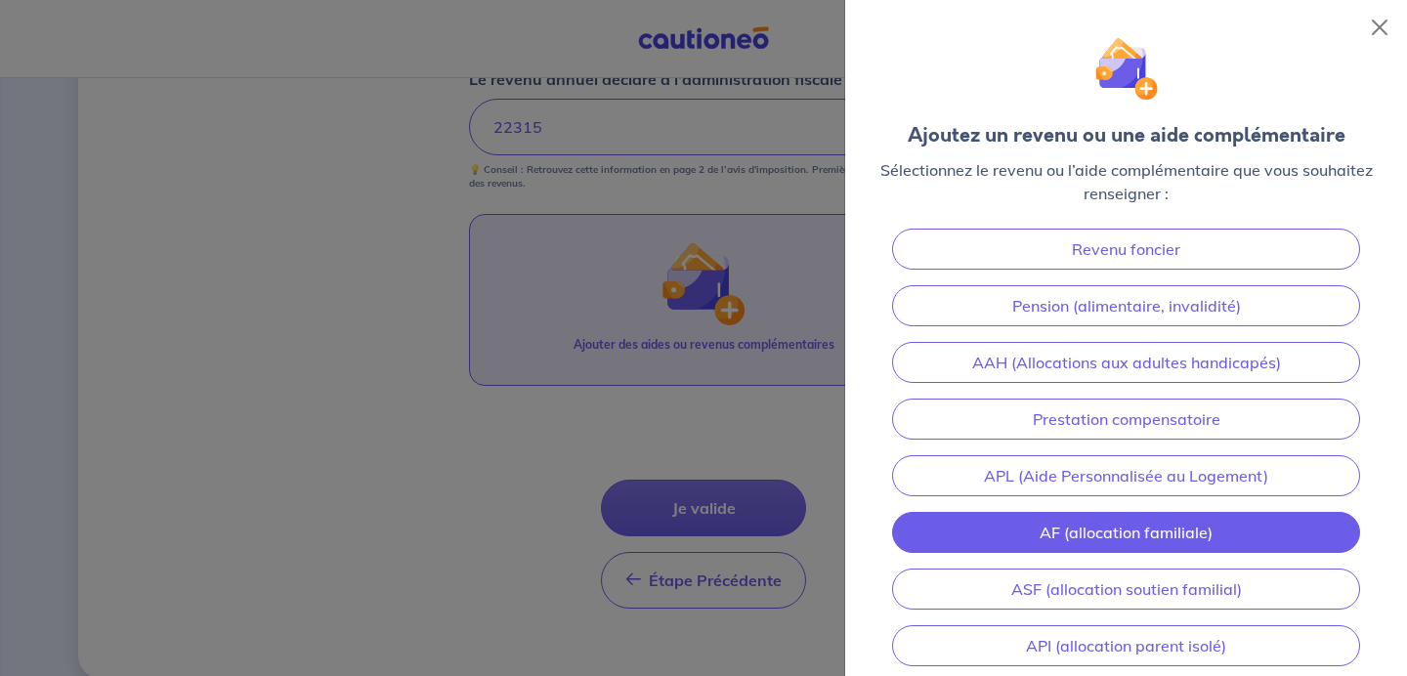
click at [1200, 543] on link "AF (allocation familiale)" at bounding box center [1126, 532] width 468 height 41
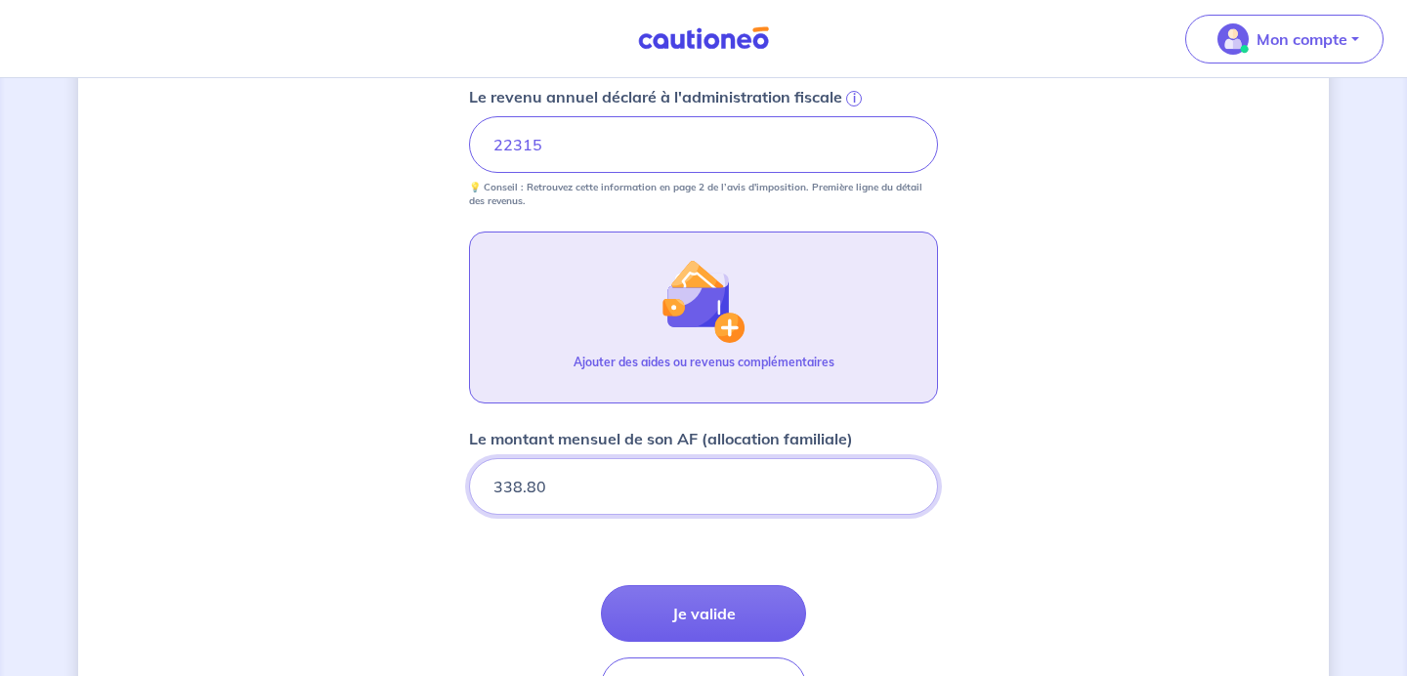
scroll to position [1063, 0]
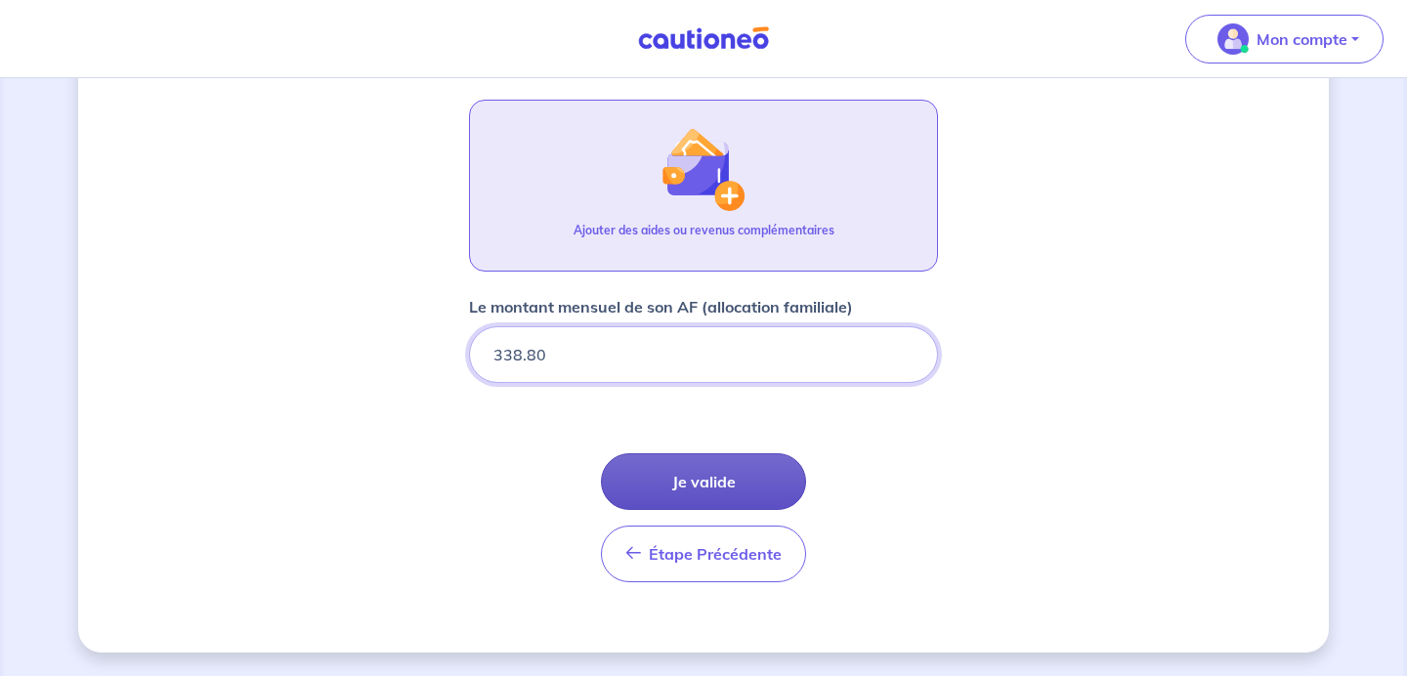
type input "338.80"
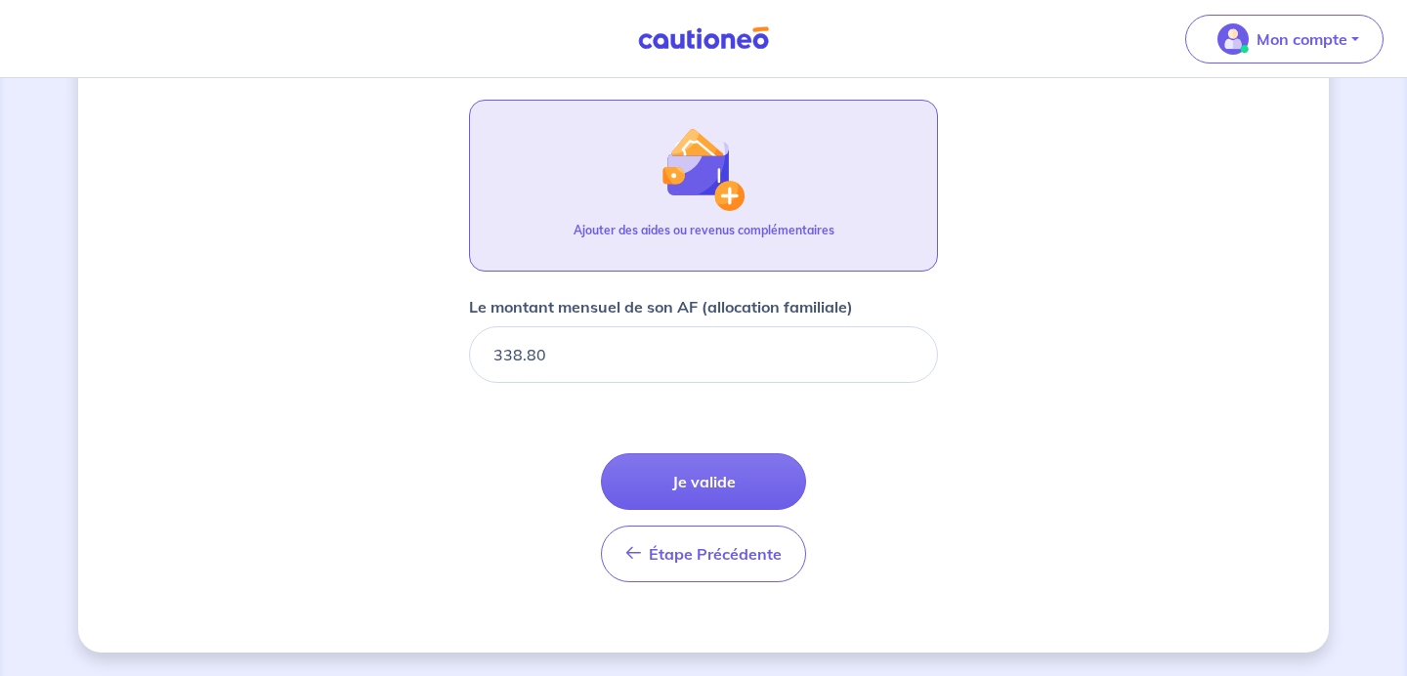
click at [781, 195] on button "Ajouter des aides ou revenus complémentaires" at bounding box center [703, 186] width 469 height 172
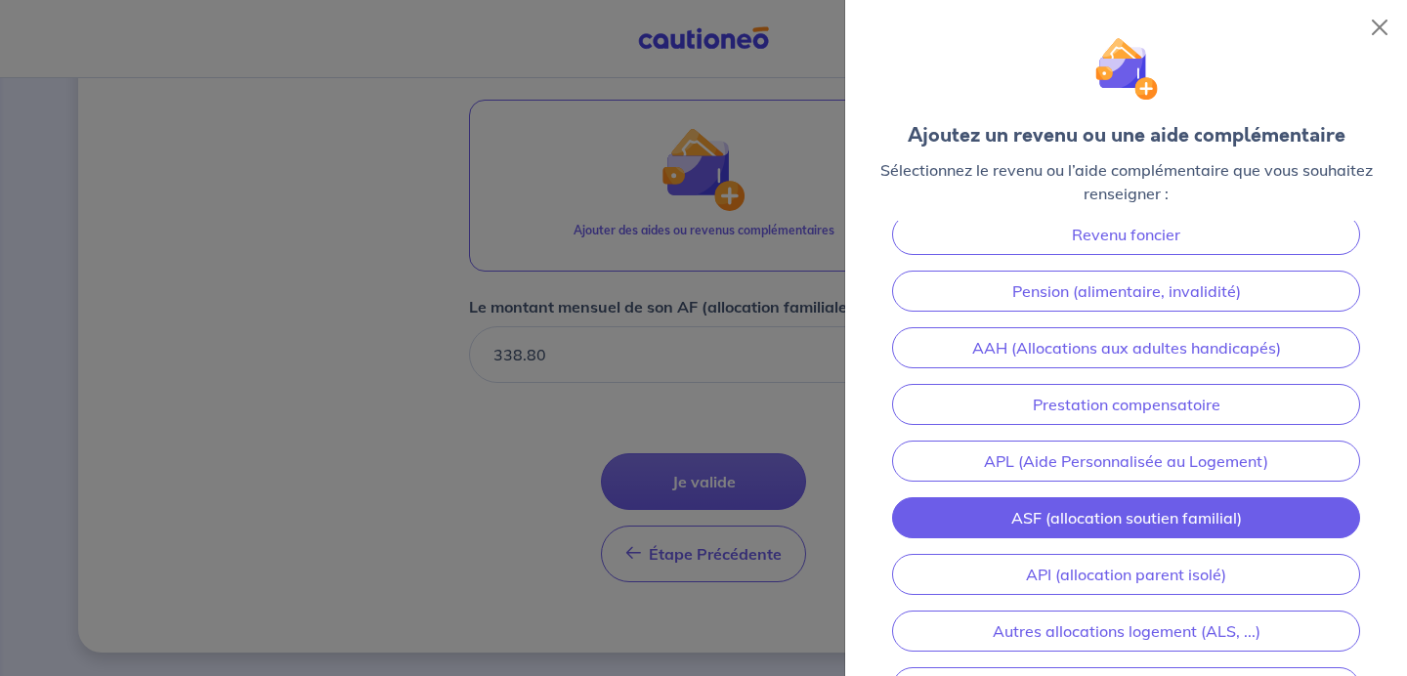
scroll to position [0, 0]
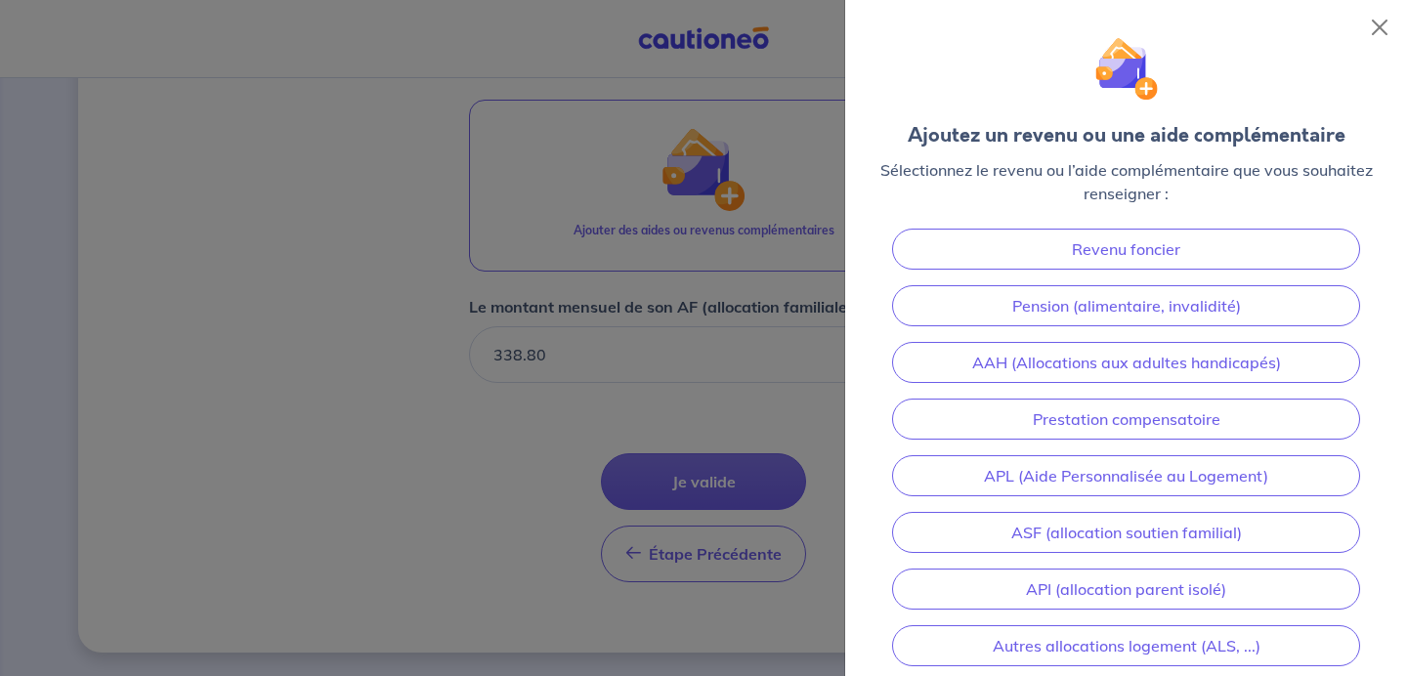
click at [710, 376] on div at bounding box center [703, 338] width 1407 height 676
click at [1378, 36] on button "Close" at bounding box center [1379, 27] width 31 height 31
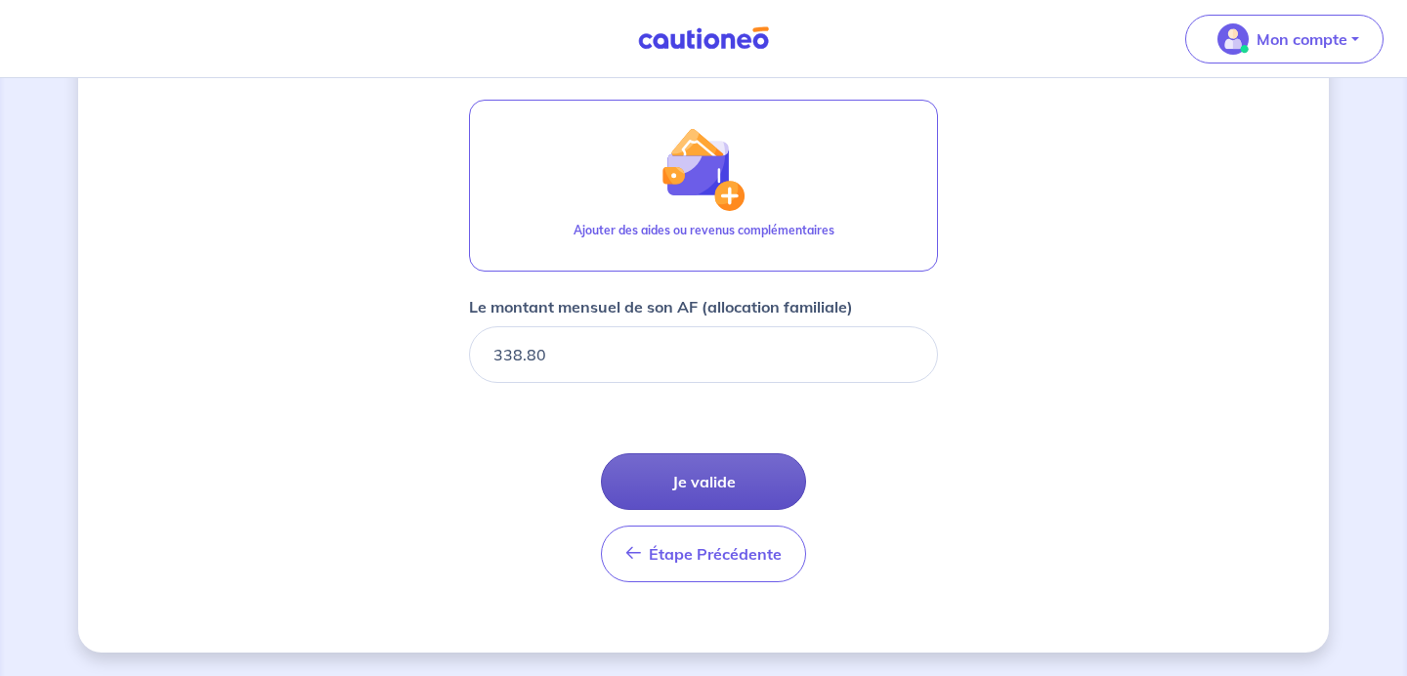
click at [748, 462] on button "Je valide" at bounding box center [703, 481] width 205 height 57
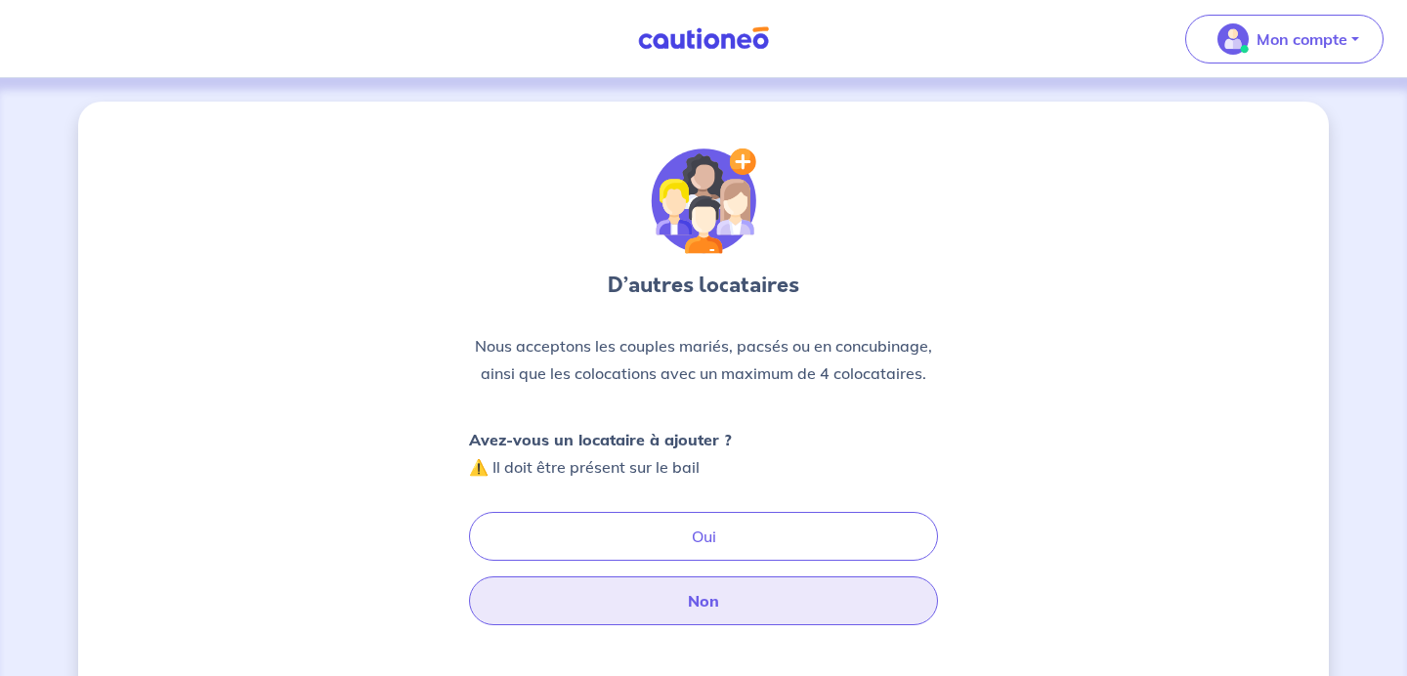
click at [681, 606] on button "Non" at bounding box center [703, 601] width 469 height 49
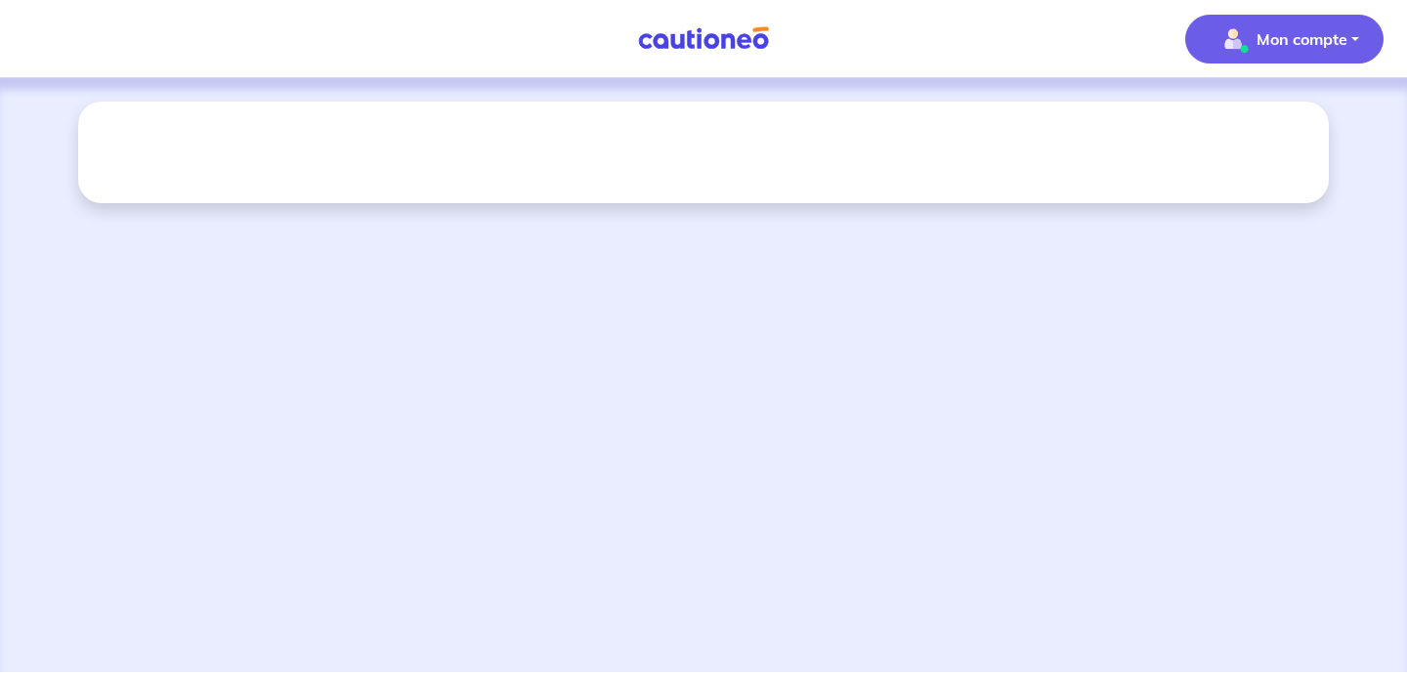
click at [1264, 51] on span "Mon compte" at bounding box center [1279, 38] width 138 height 31
click at [1252, 128] on link "Mes informations" at bounding box center [1264, 121] width 157 height 31
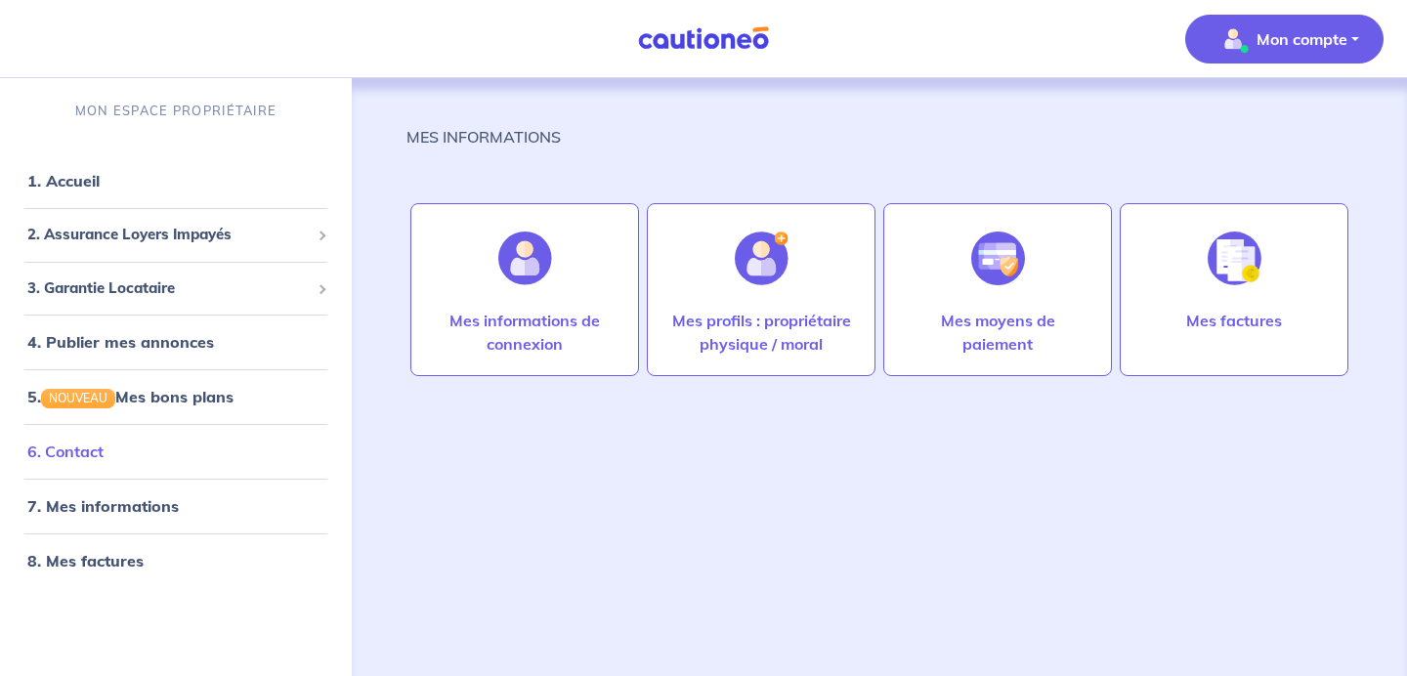
click at [104, 459] on link "6. Contact" at bounding box center [65, 452] width 76 height 20
